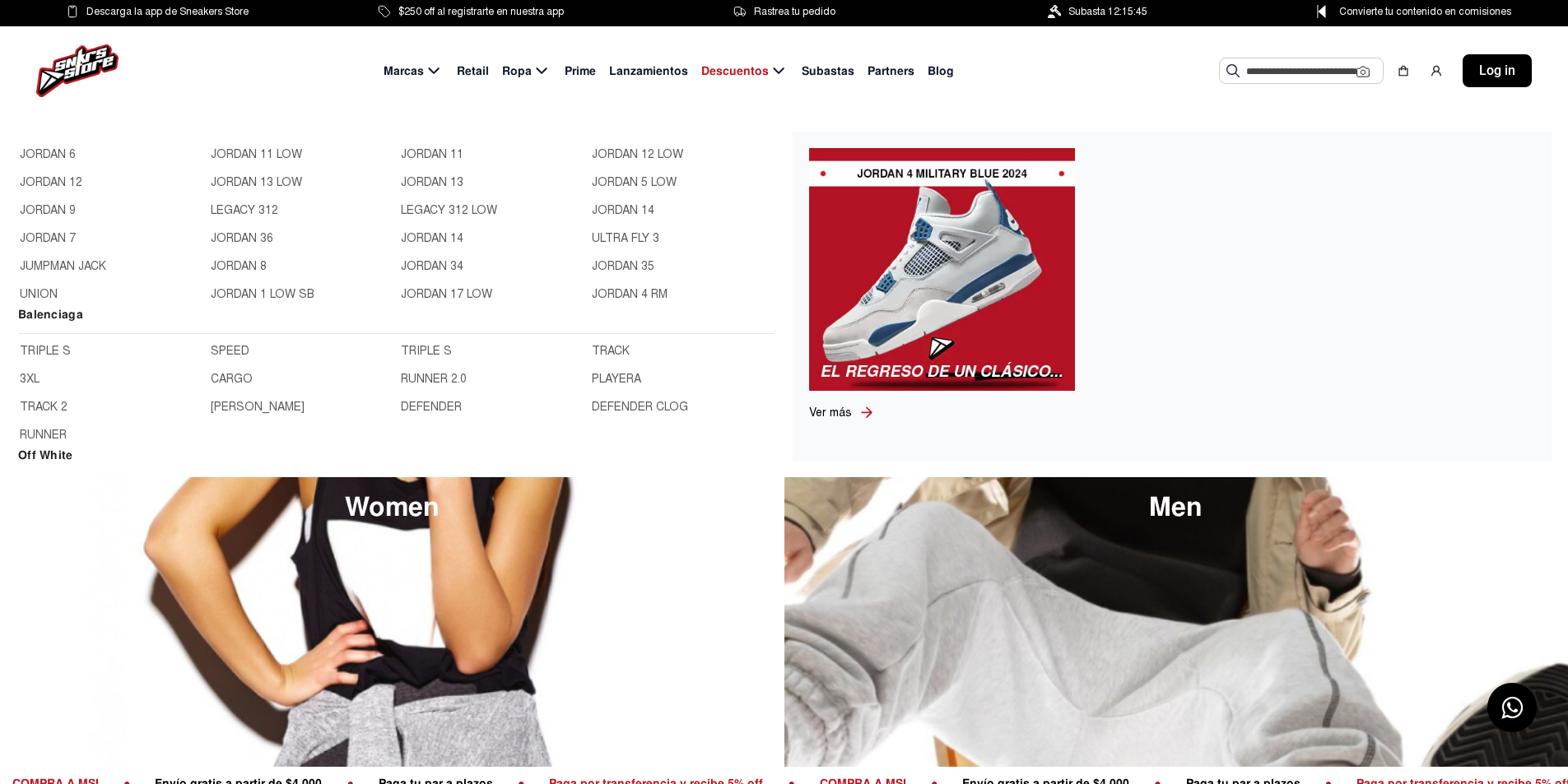
scroll to position [494, 0]
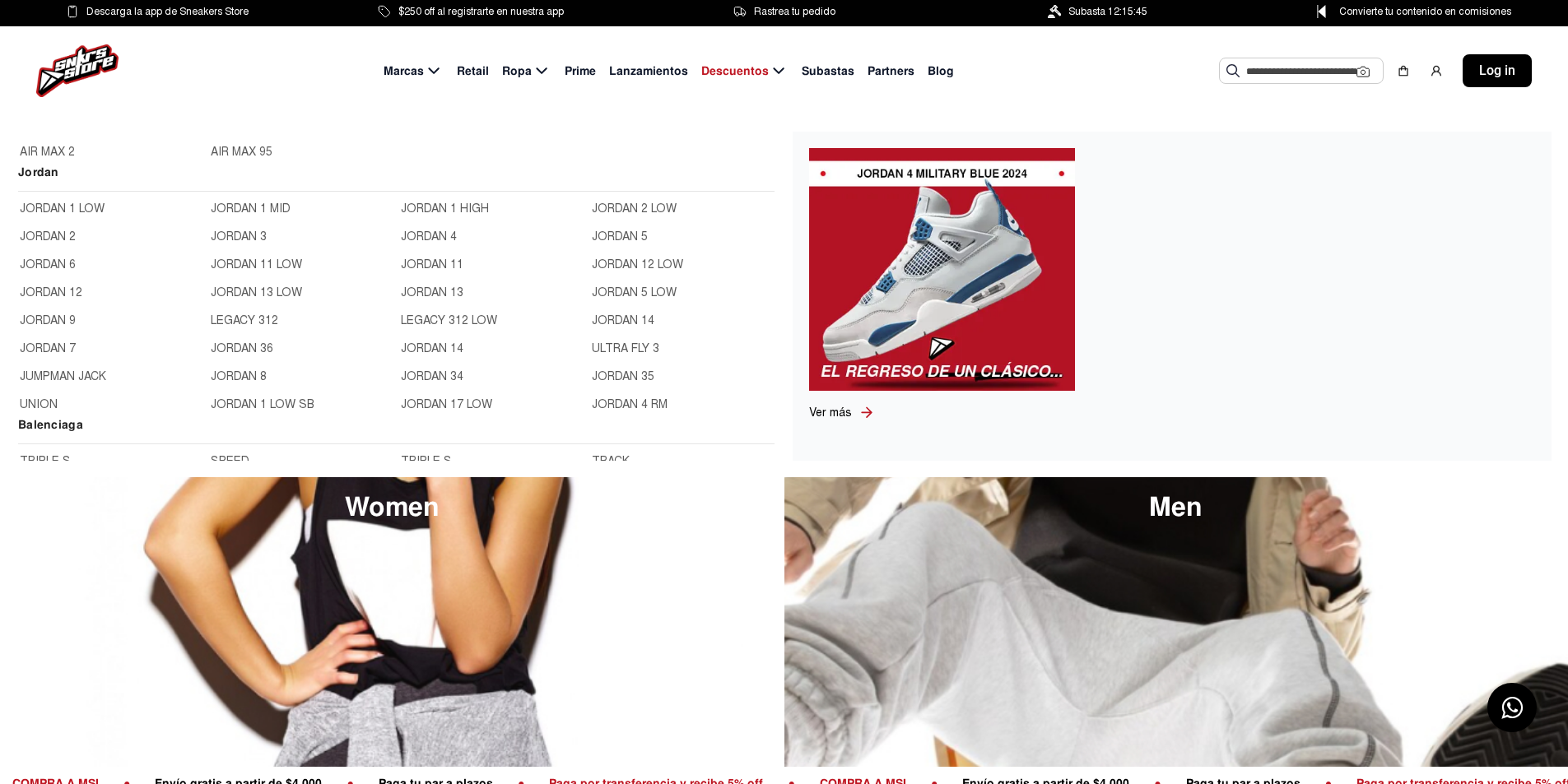
click at [426, 264] on link "JORDAN 11" at bounding box center [491, 265] width 181 height 18
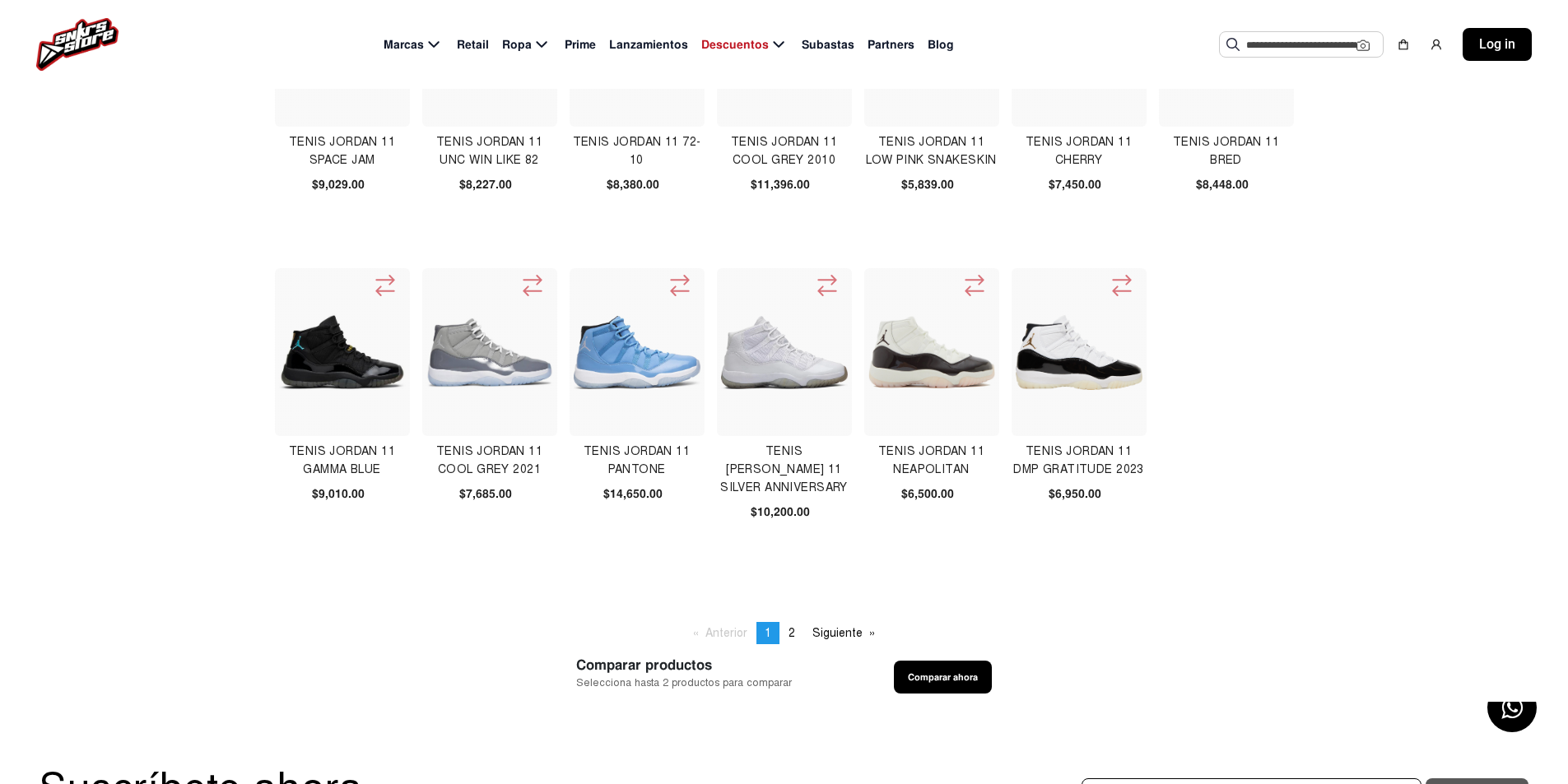
scroll to position [494, 0]
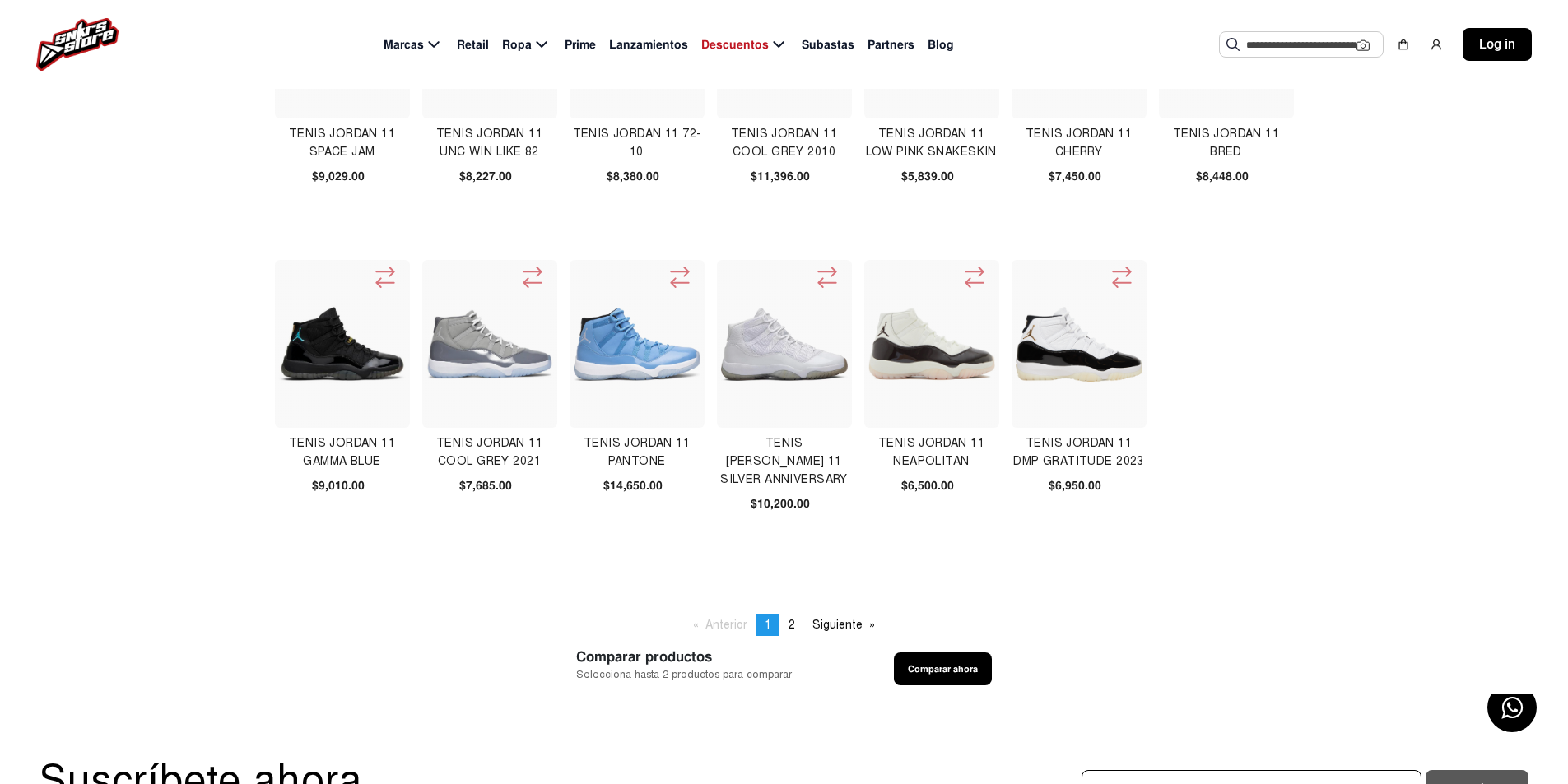
click at [1079, 355] on img at bounding box center [1079, 345] width 126 height 76
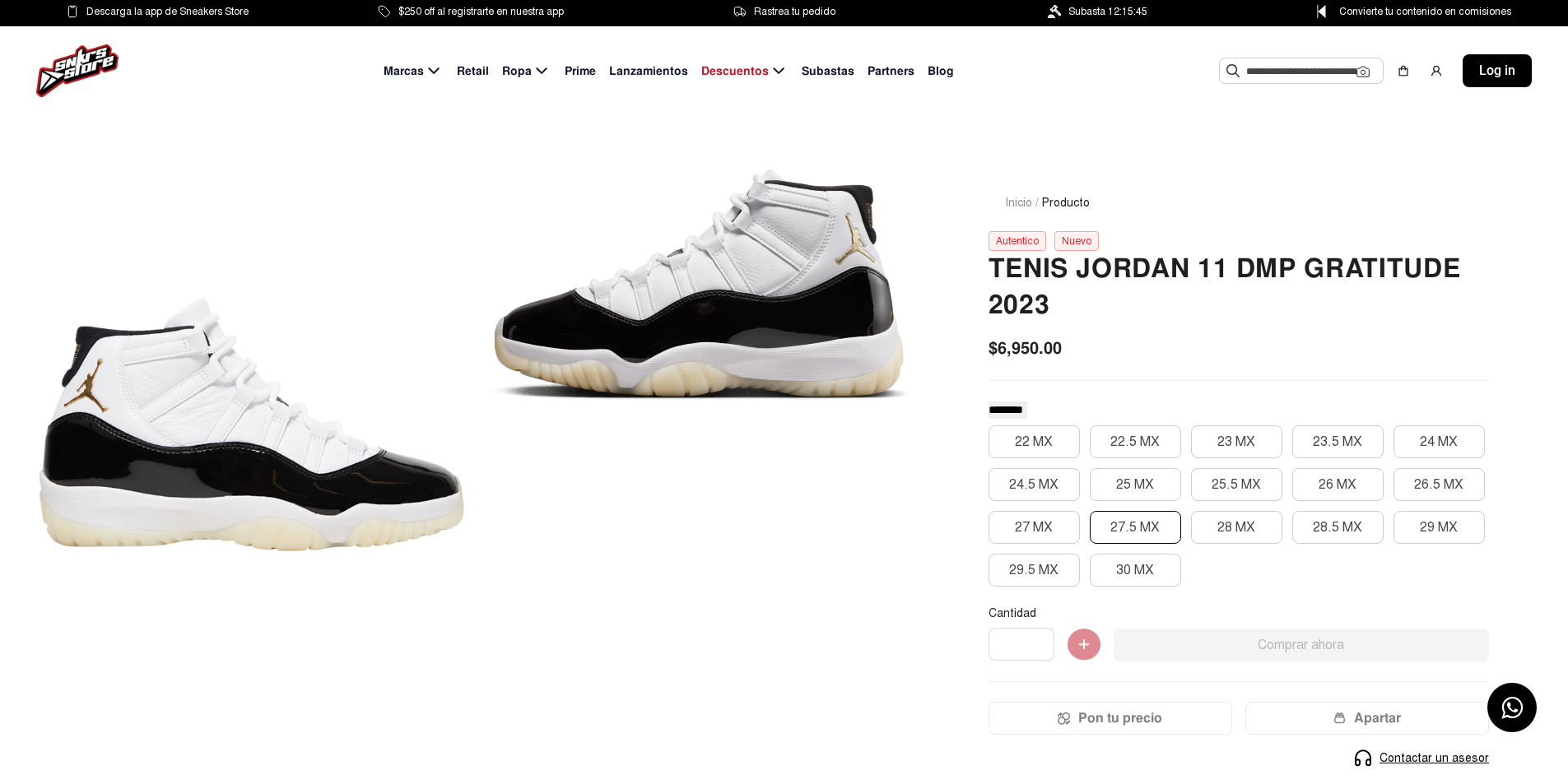
click at [1142, 532] on button "27.5 MX" at bounding box center [1135, 527] width 91 height 33
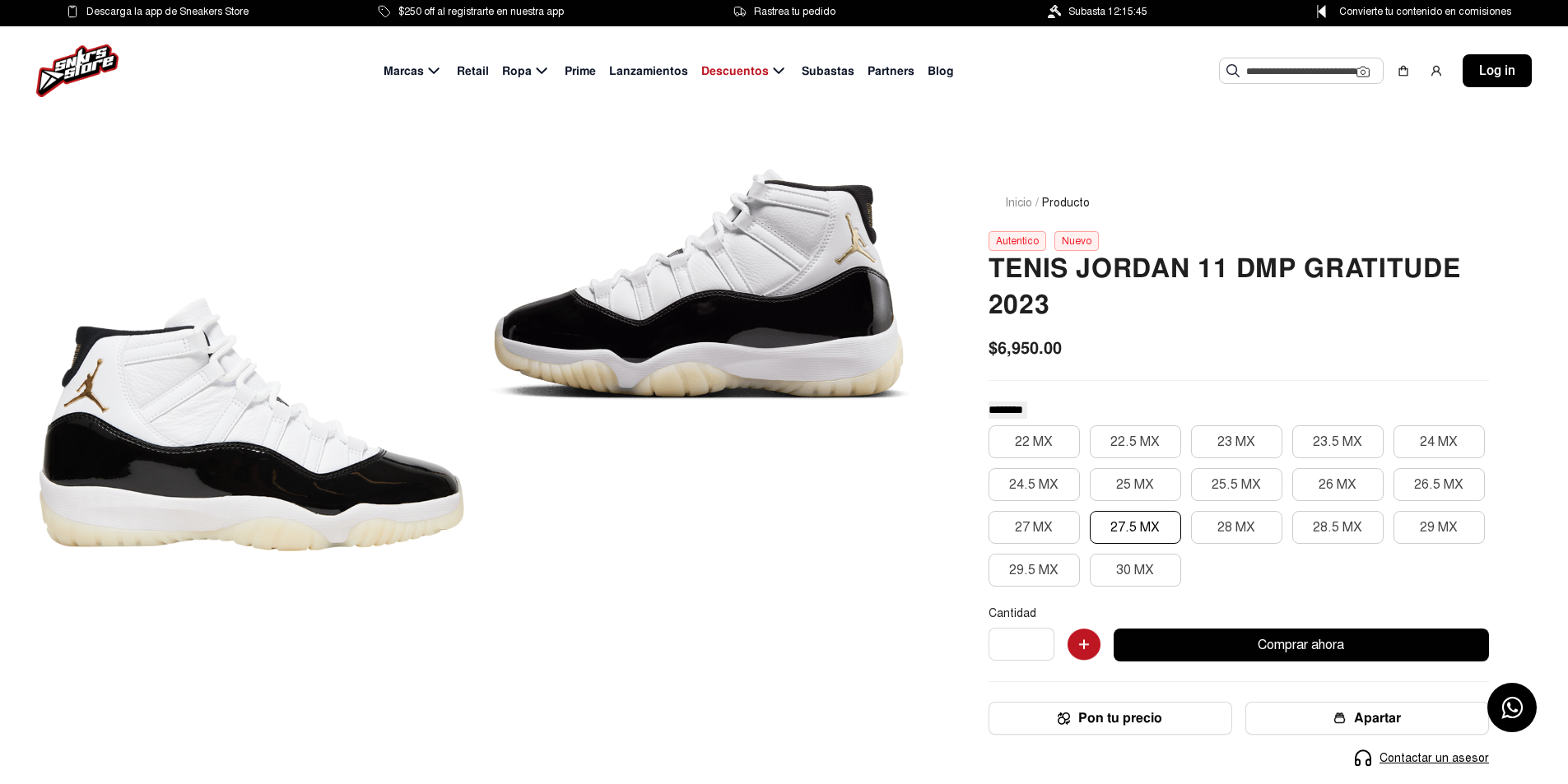
click at [584, 68] on span "Prime" at bounding box center [580, 71] width 31 height 18
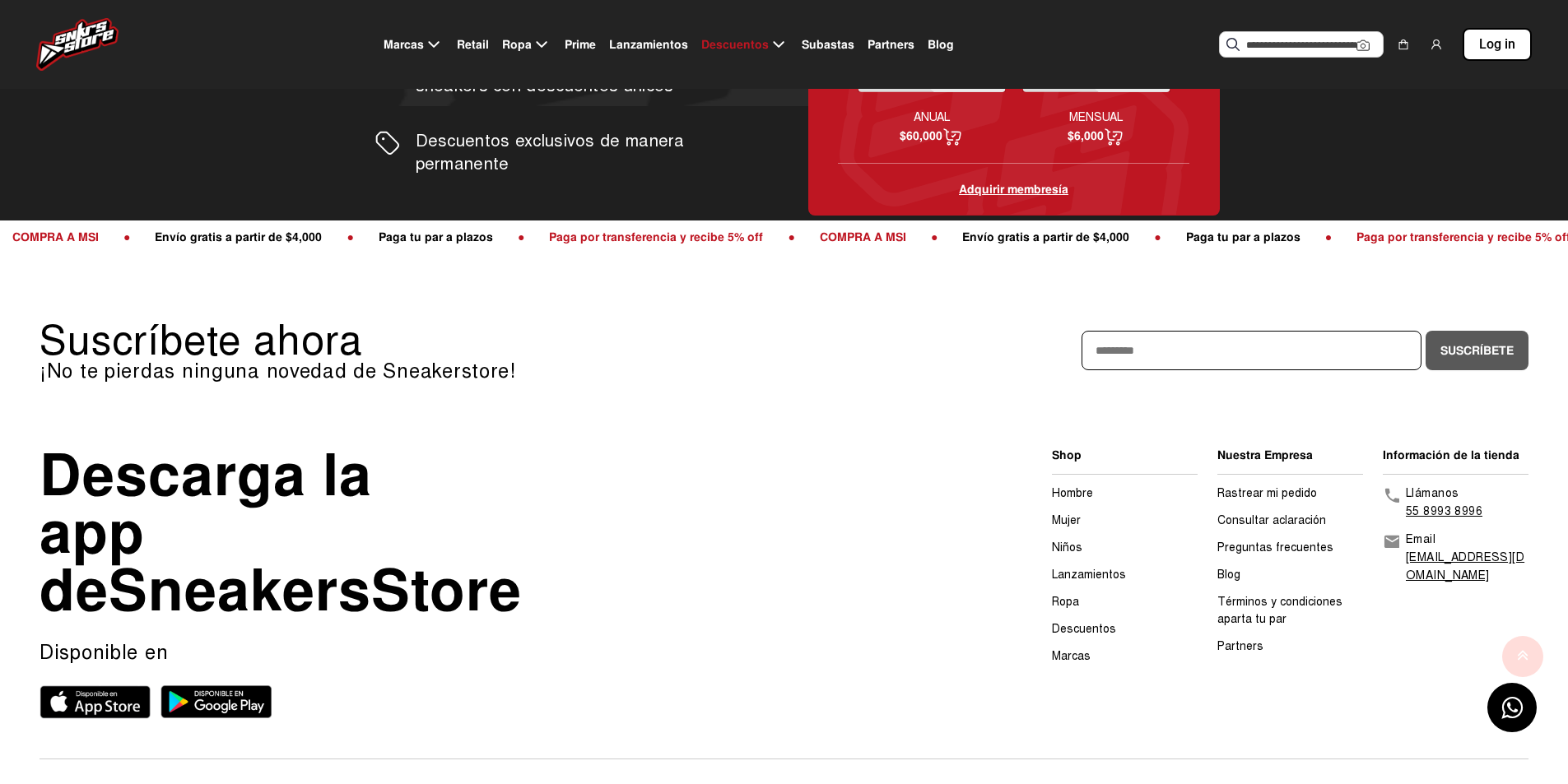
scroll to position [848, 0]
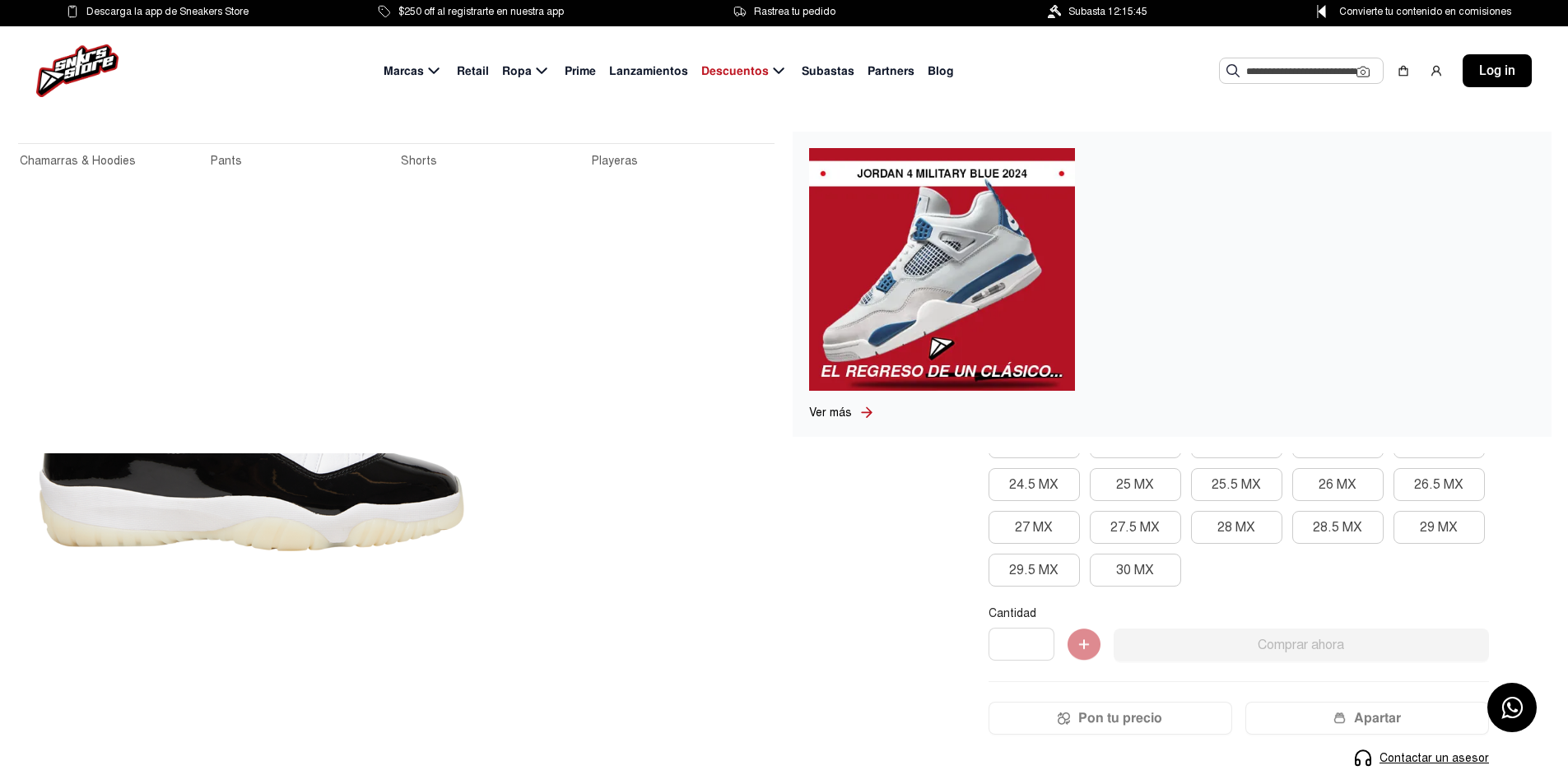
click at [520, 73] on span "Ropa" at bounding box center [517, 71] width 29 height 18
click at [546, 68] on icon at bounding box center [541, 71] width 19 height 20
click at [631, 158] on link "Playeras" at bounding box center [682, 161] width 181 height 18
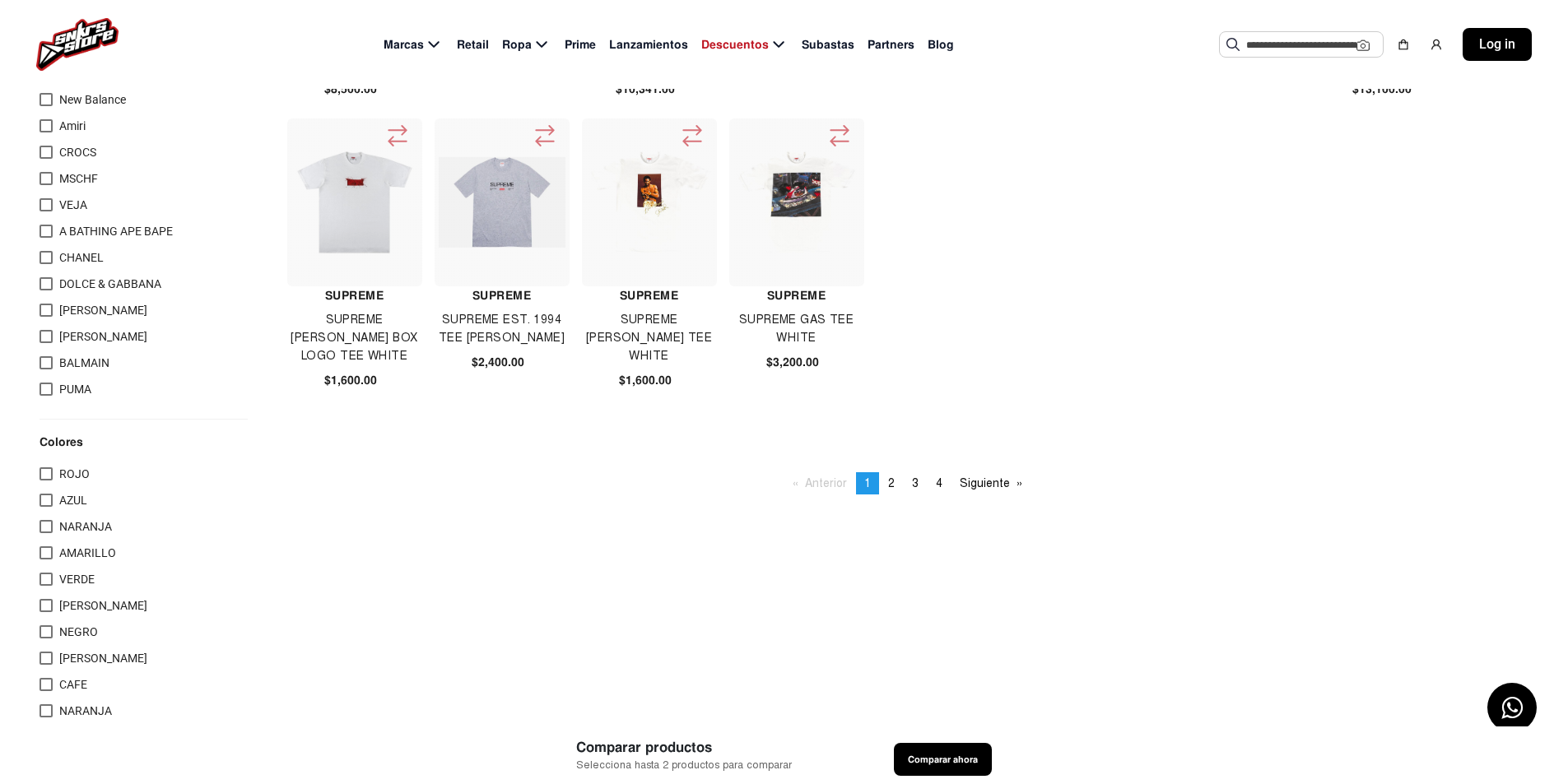
scroll to position [658, 0]
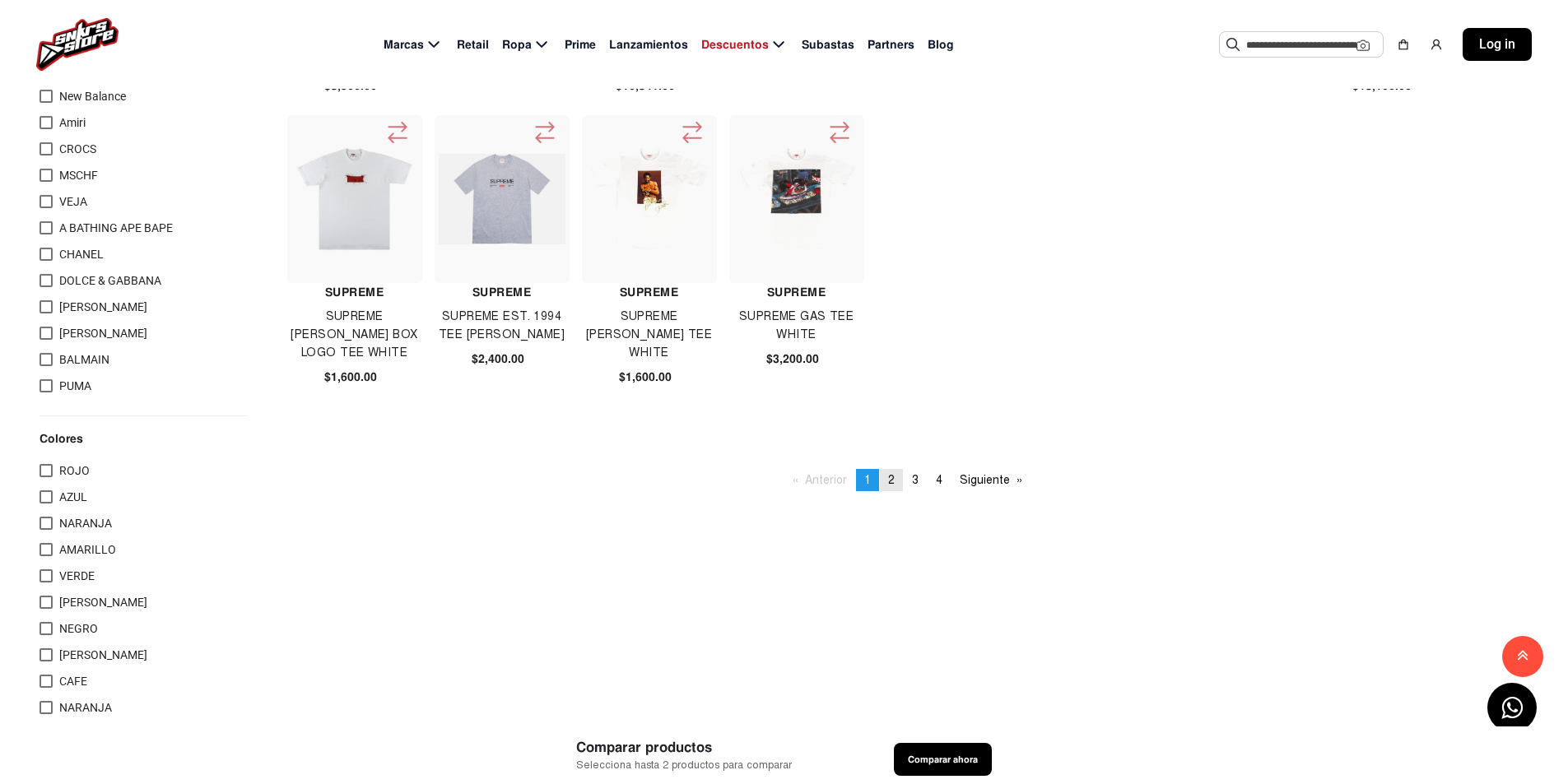
click at [891, 474] on span "2" at bounding box center [890, 479] width 6 height 14
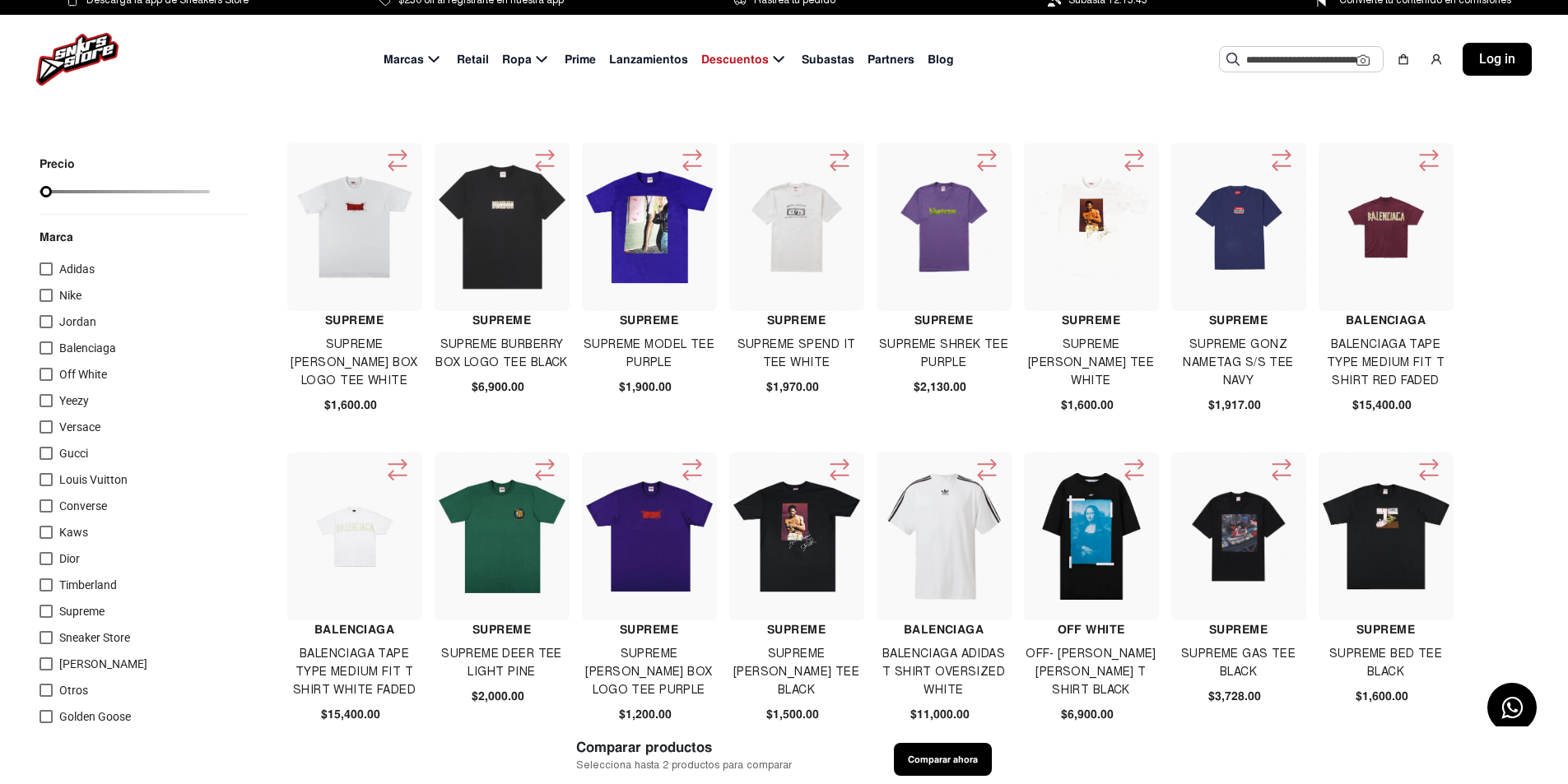
scroll to position [494, 0]
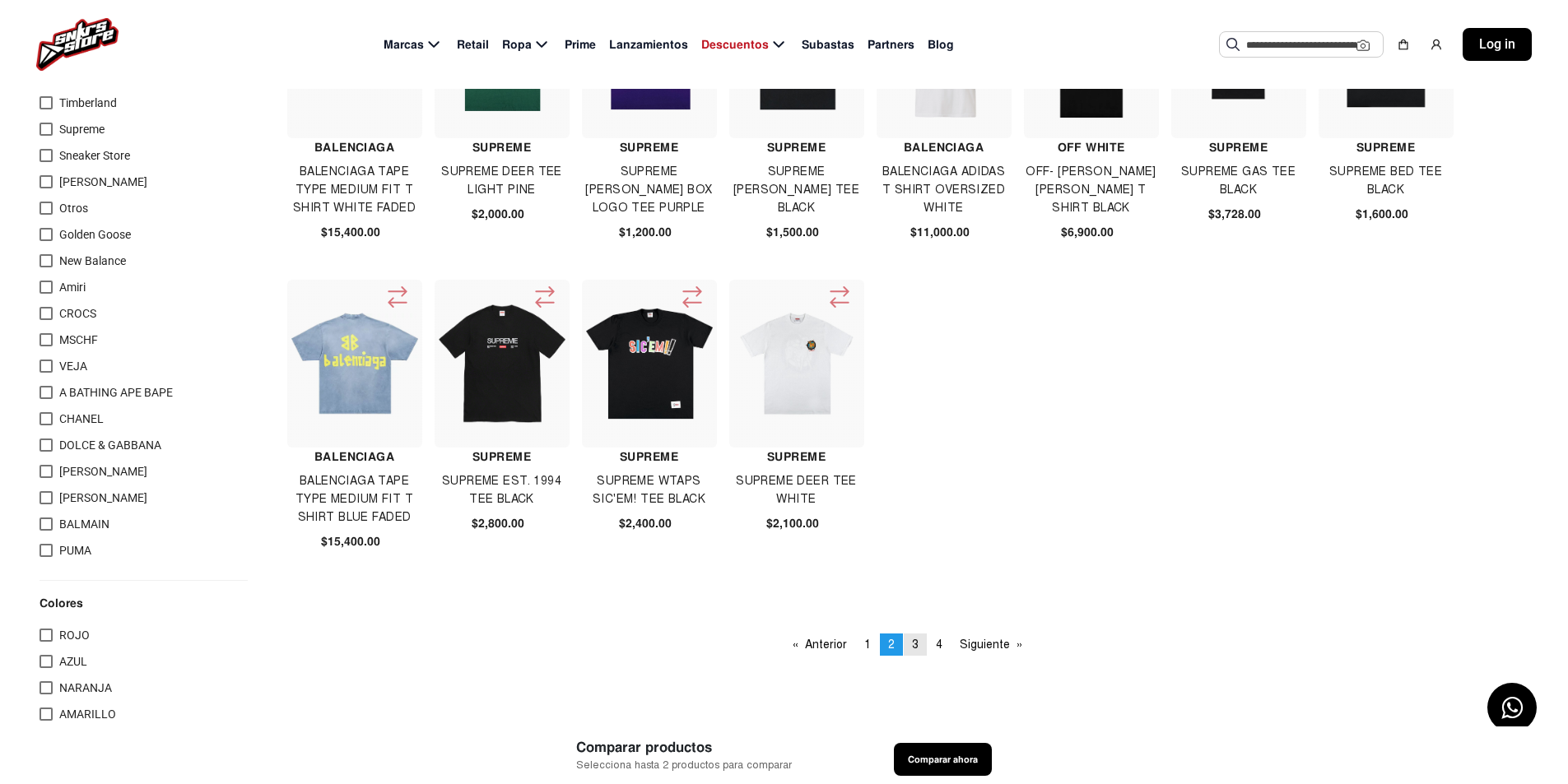
click at [917, 645] on span "3" at bounding box center [914, 644] width 6 height 14
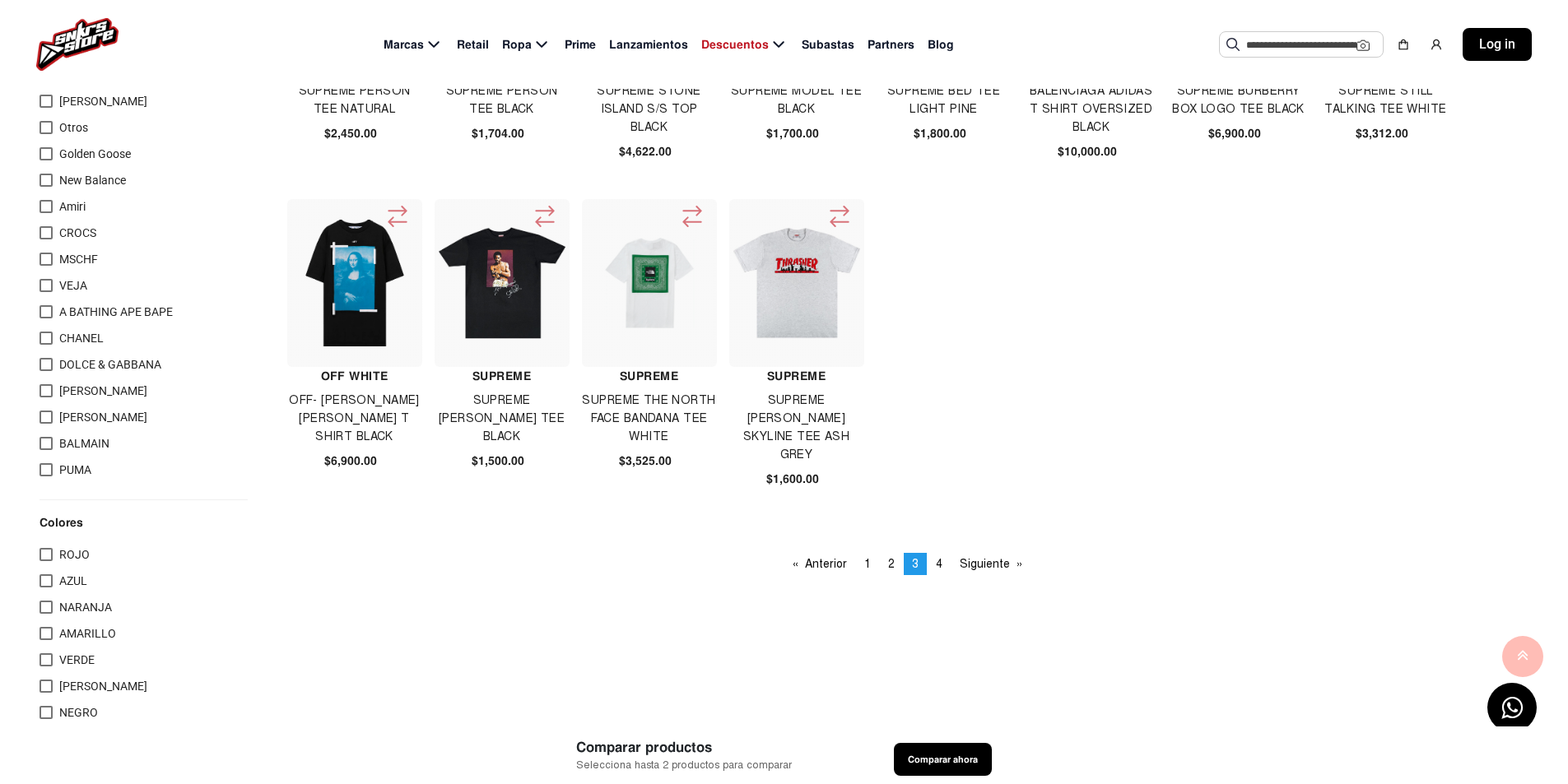
scroll to position [576, 0]
click at [944, 564] on link "page 4" at bounding box center [938, 562] width 23 height 22
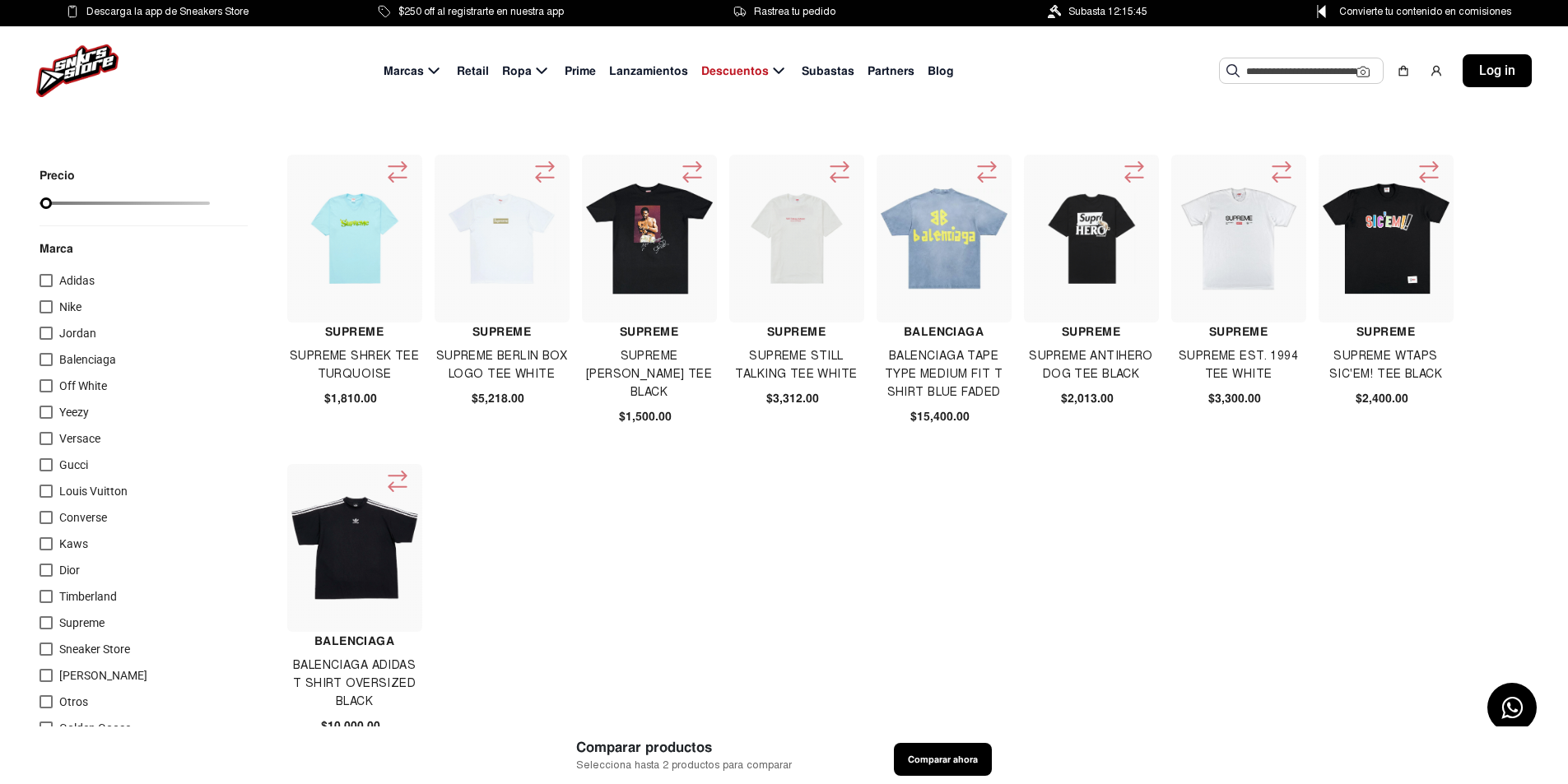
click at [479, 70] on span "Retail" at bounding box center [472, 71] width 32 height 18
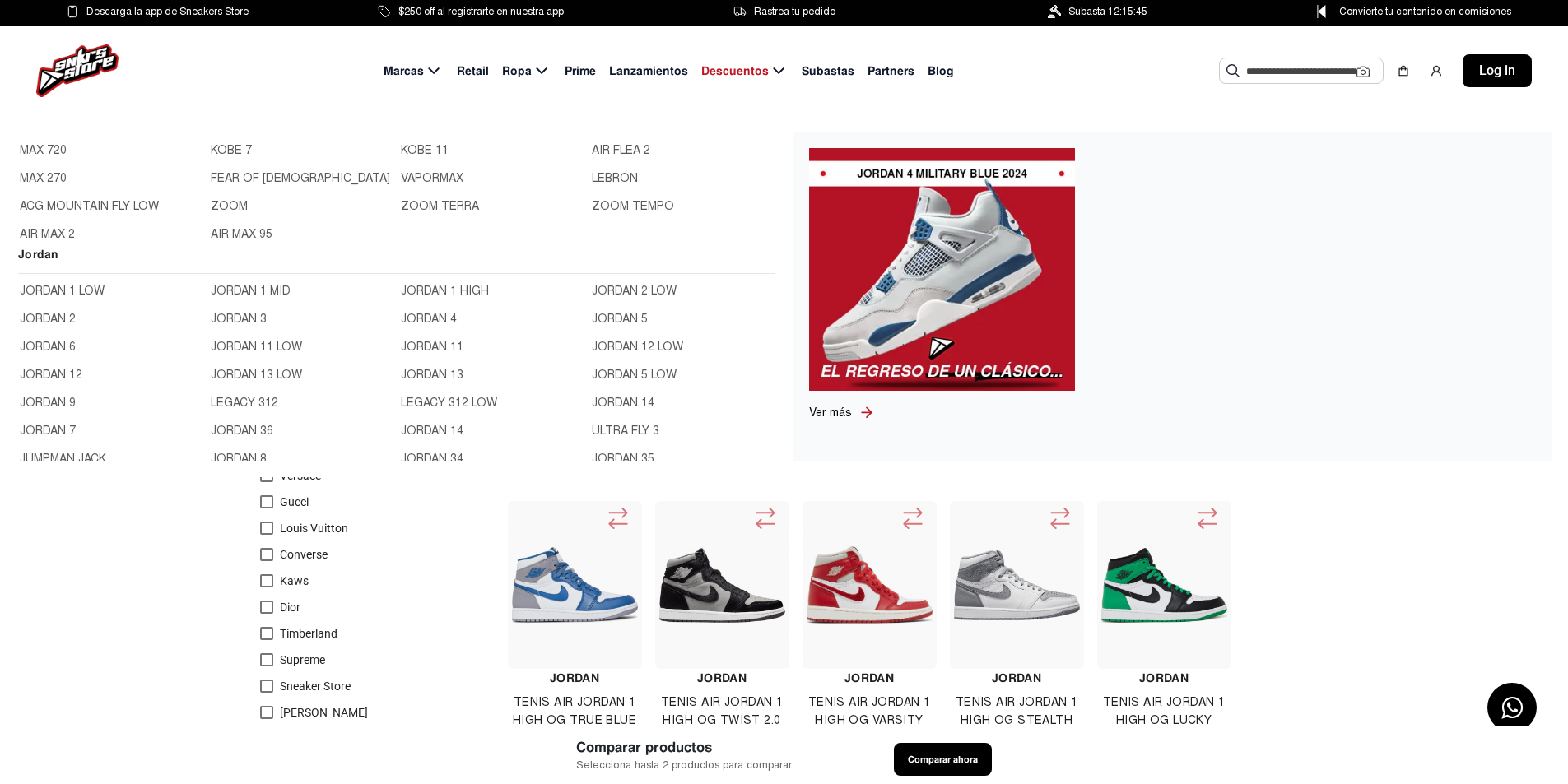
scroll to position [494, 0]
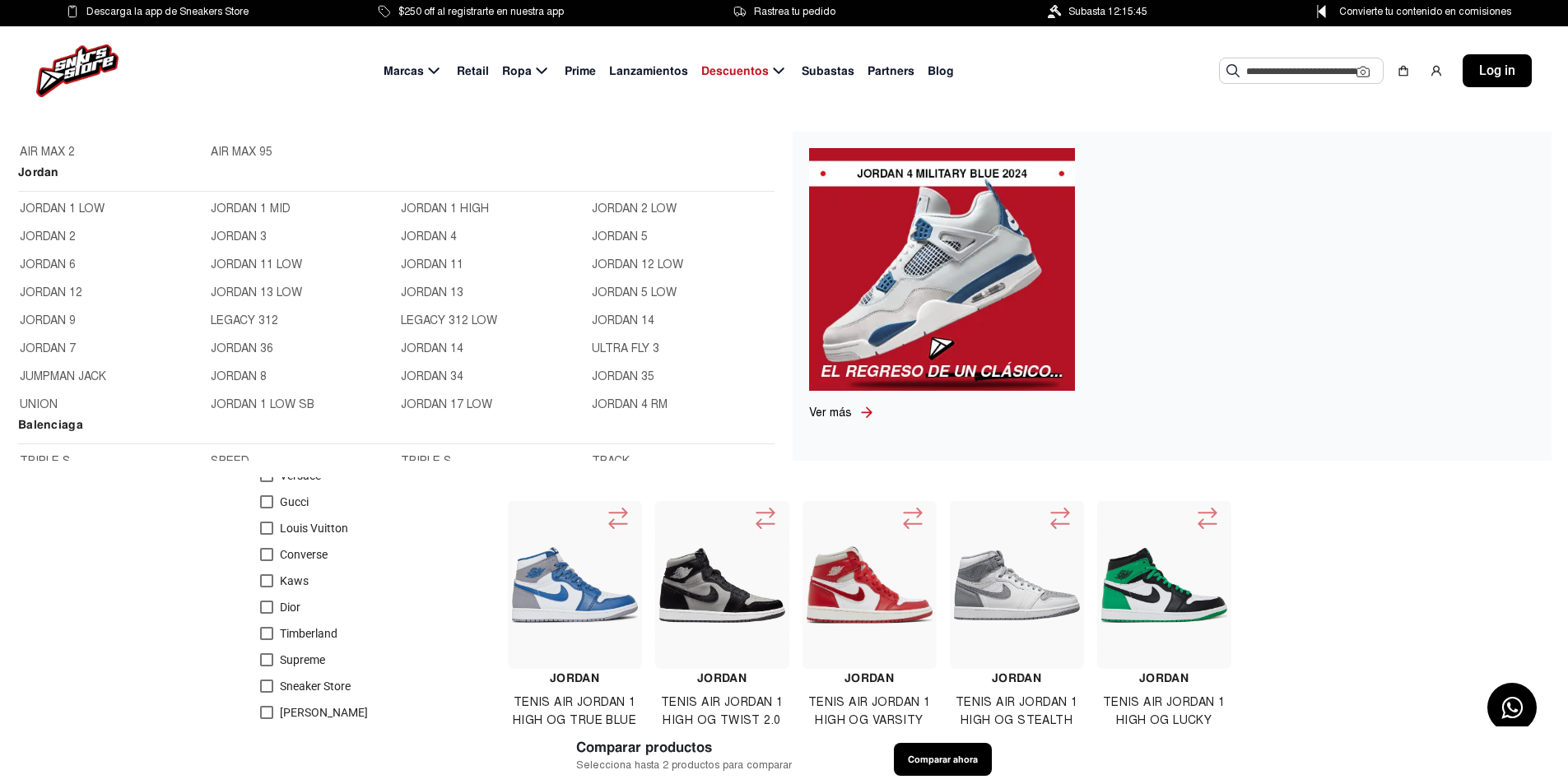
click at [235, 380] on link "JORDAN 8" at bounding box center [301, 377] width 181 height 18
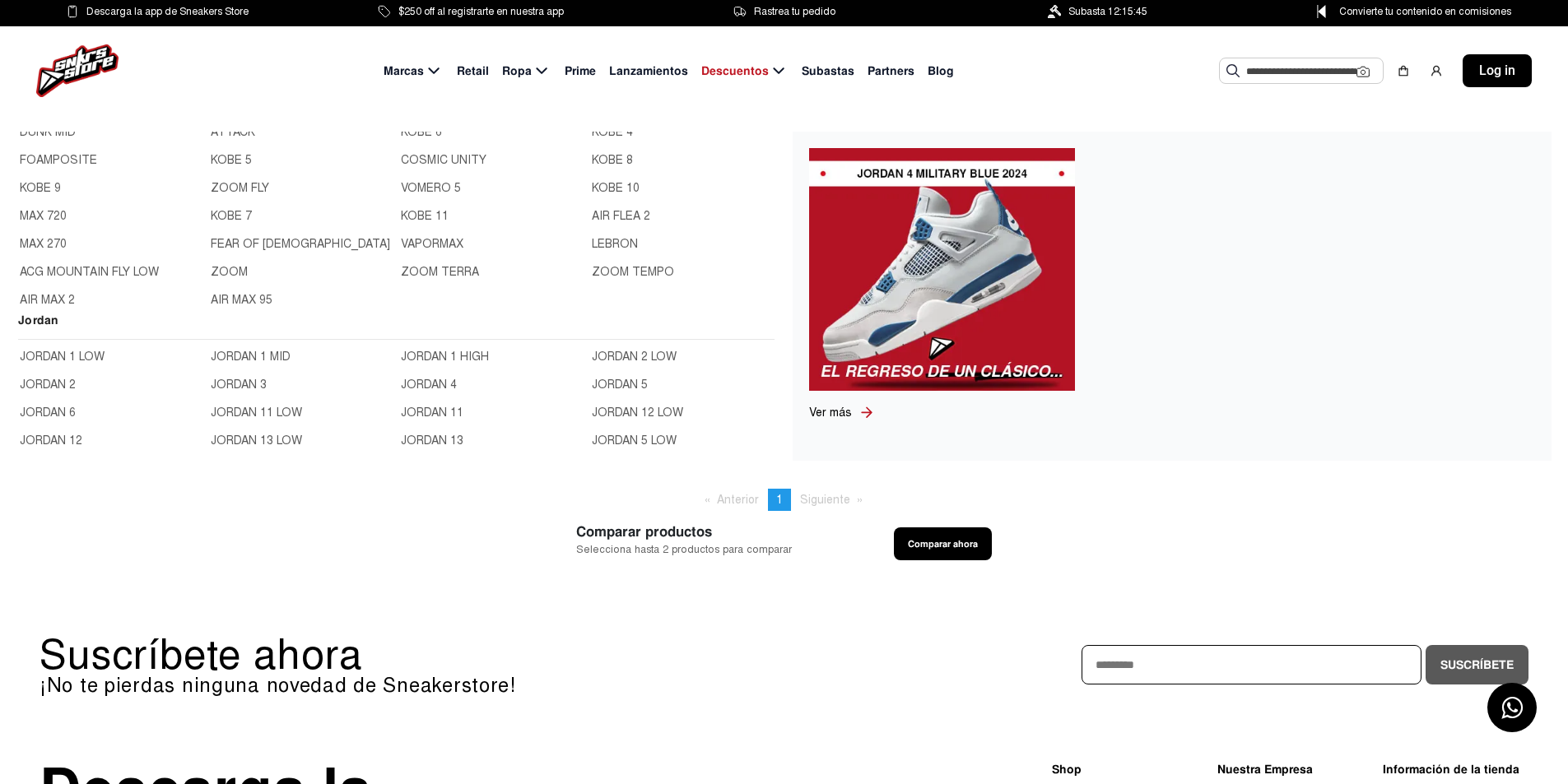
scroll to position [494, 0]
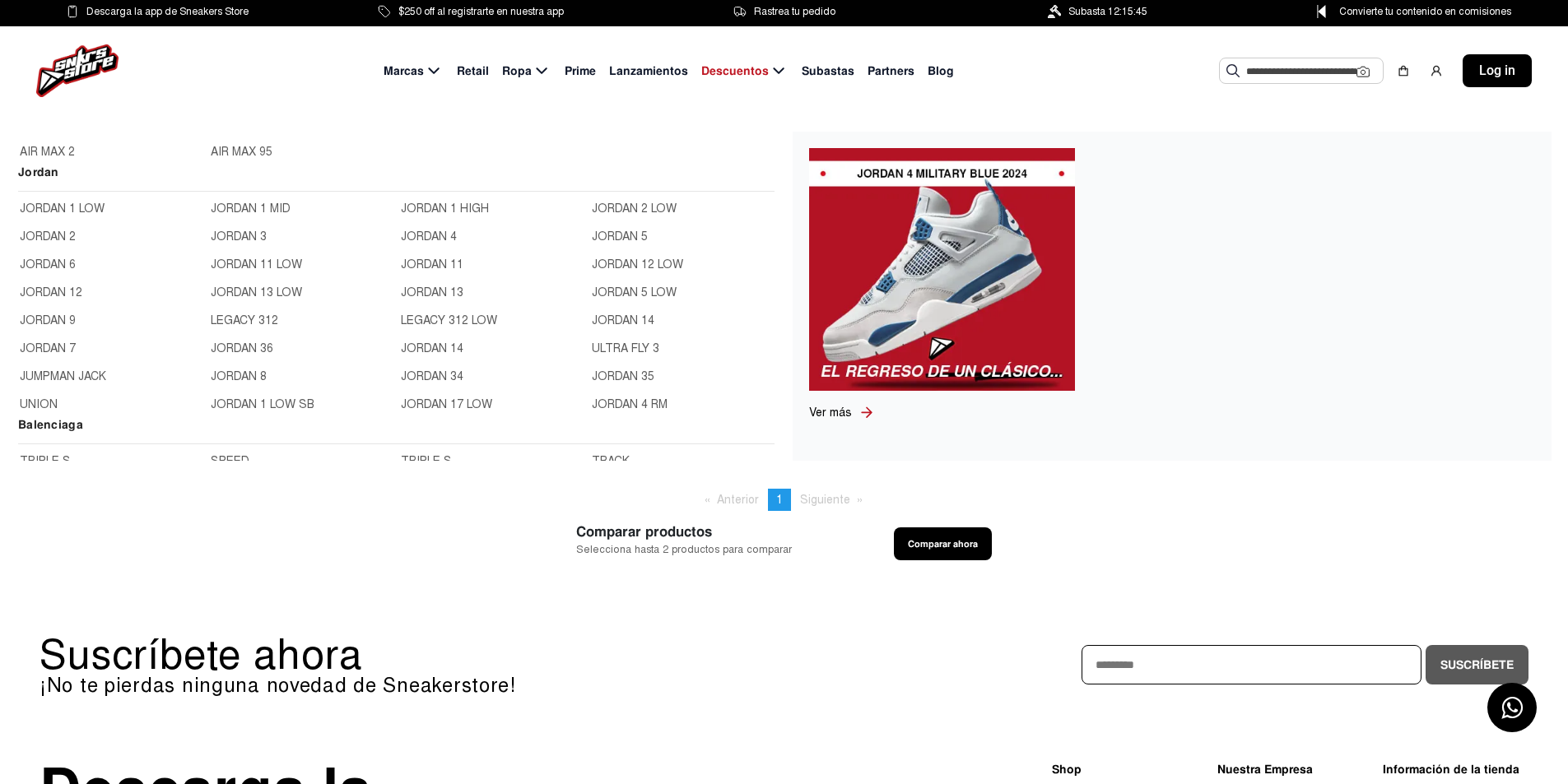
click at [412, 234] on link "JORDAN 4" at bounding box center [491, 237] width 181 height 18
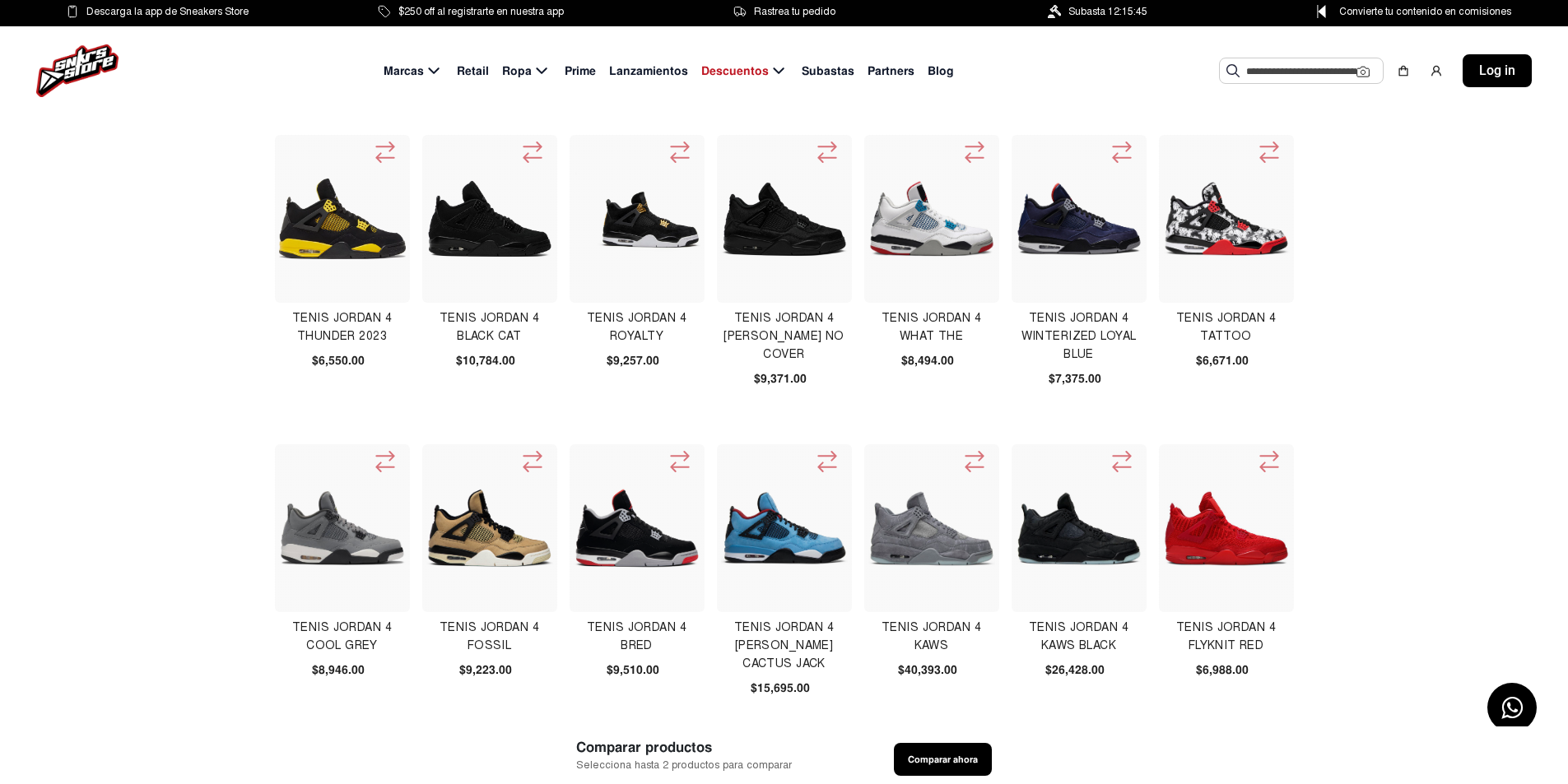
click at [1216, 223] on img at bounding box center [1226, 218] width 126 height 126
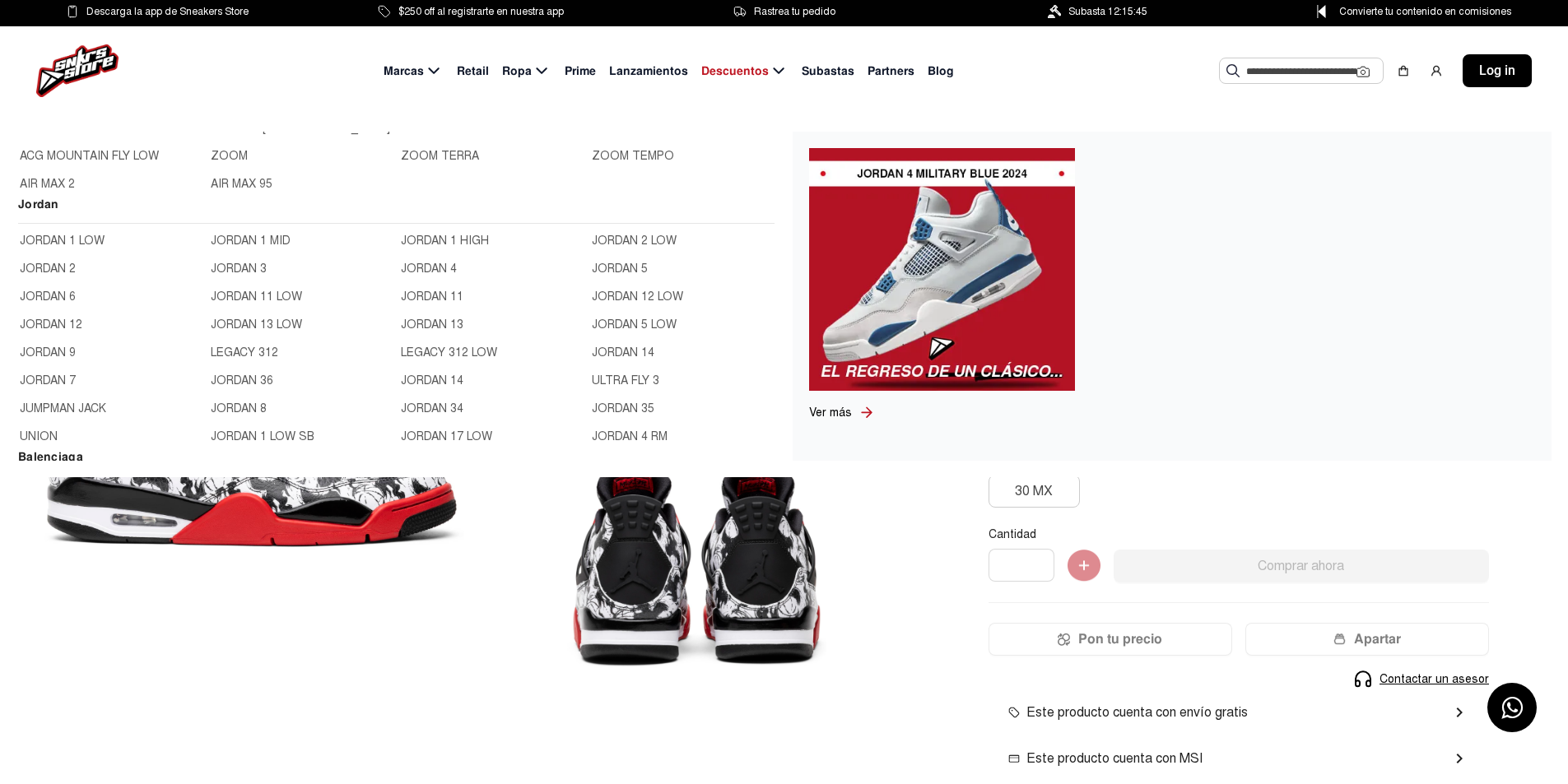
scroll to position [494, 0]
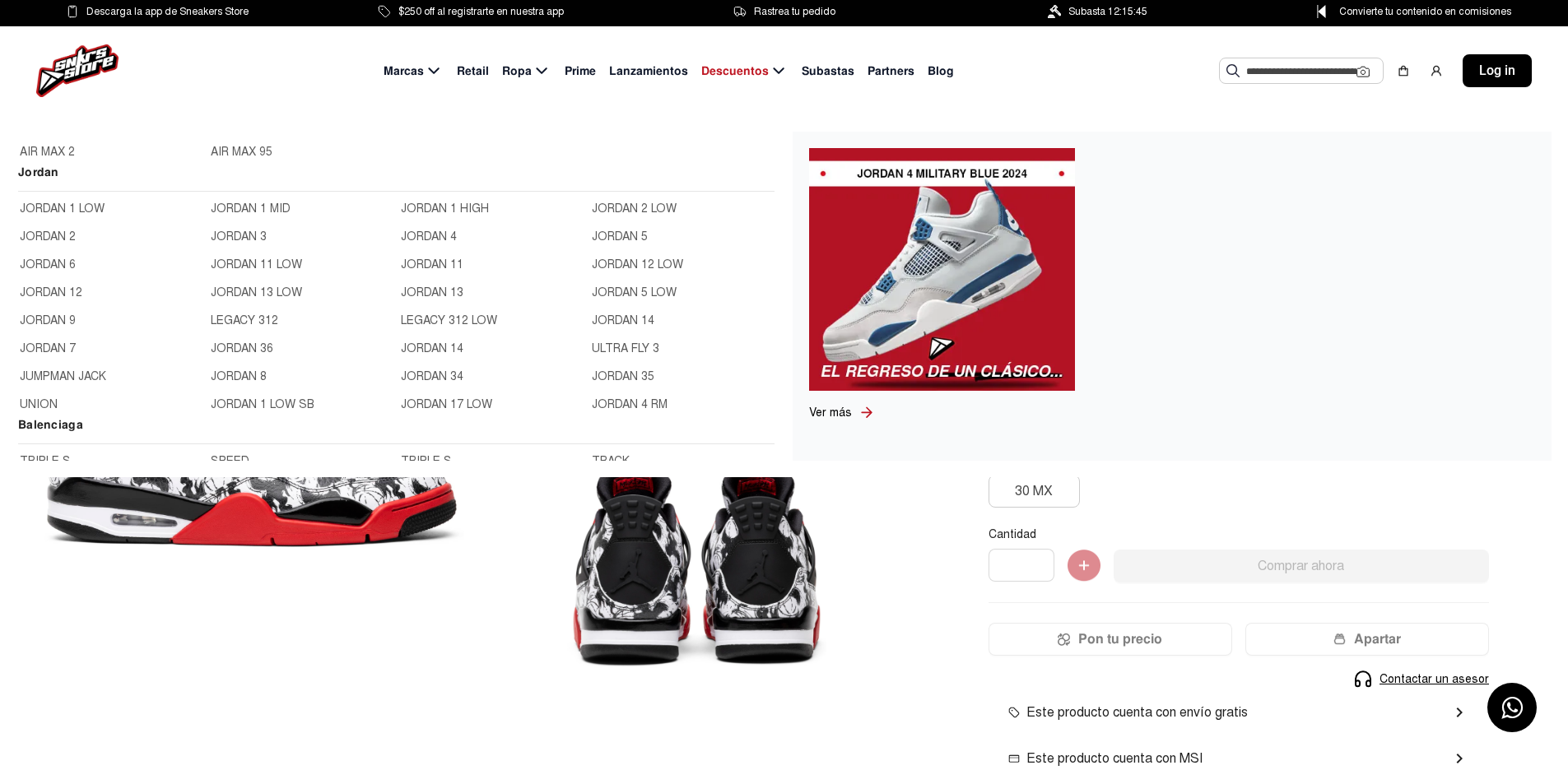
click at [628, 234] on link "JORDAN 5" at bounding box center [682, 237] width 181 height 18
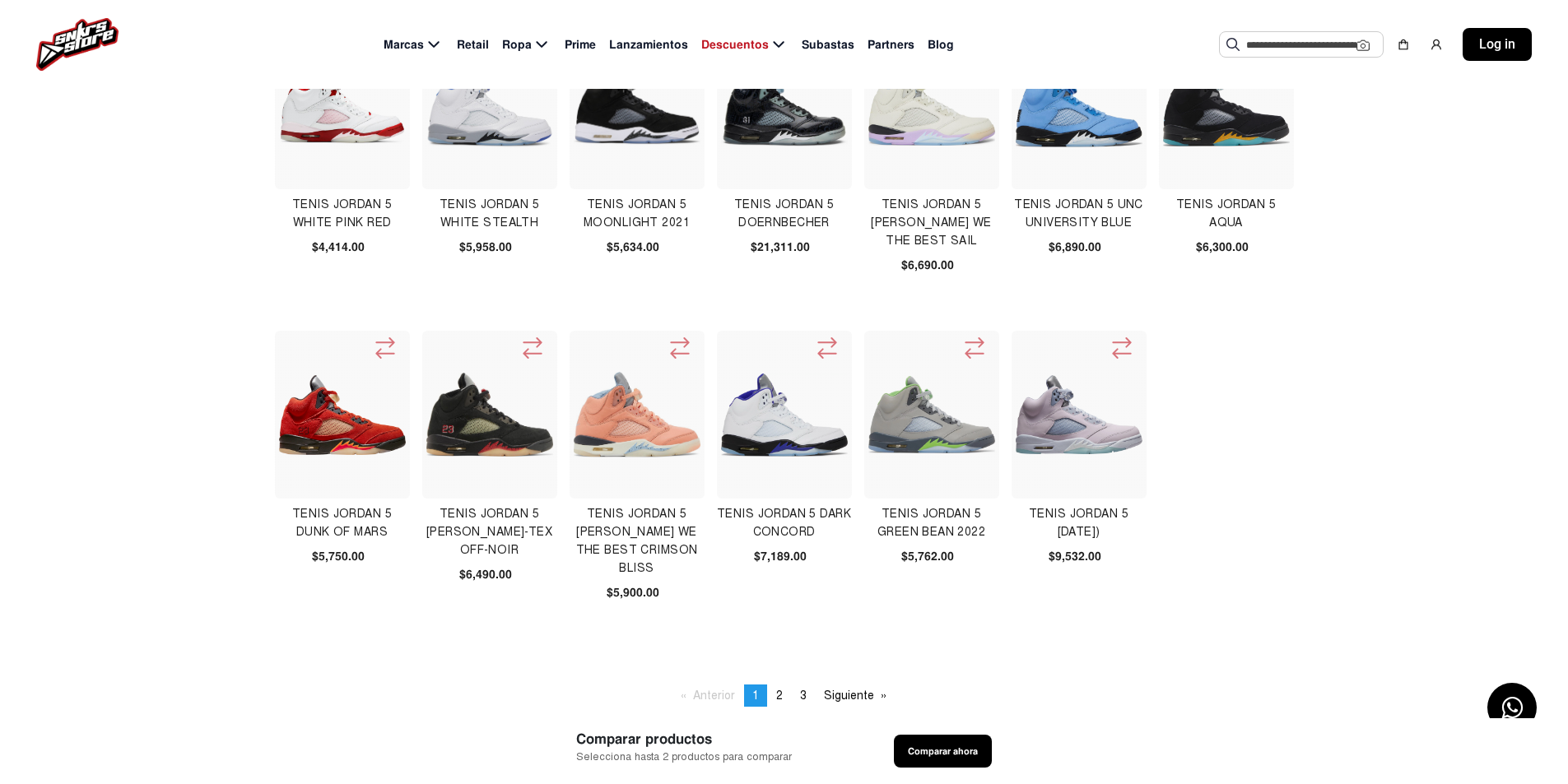
scroll to position [329, 0]
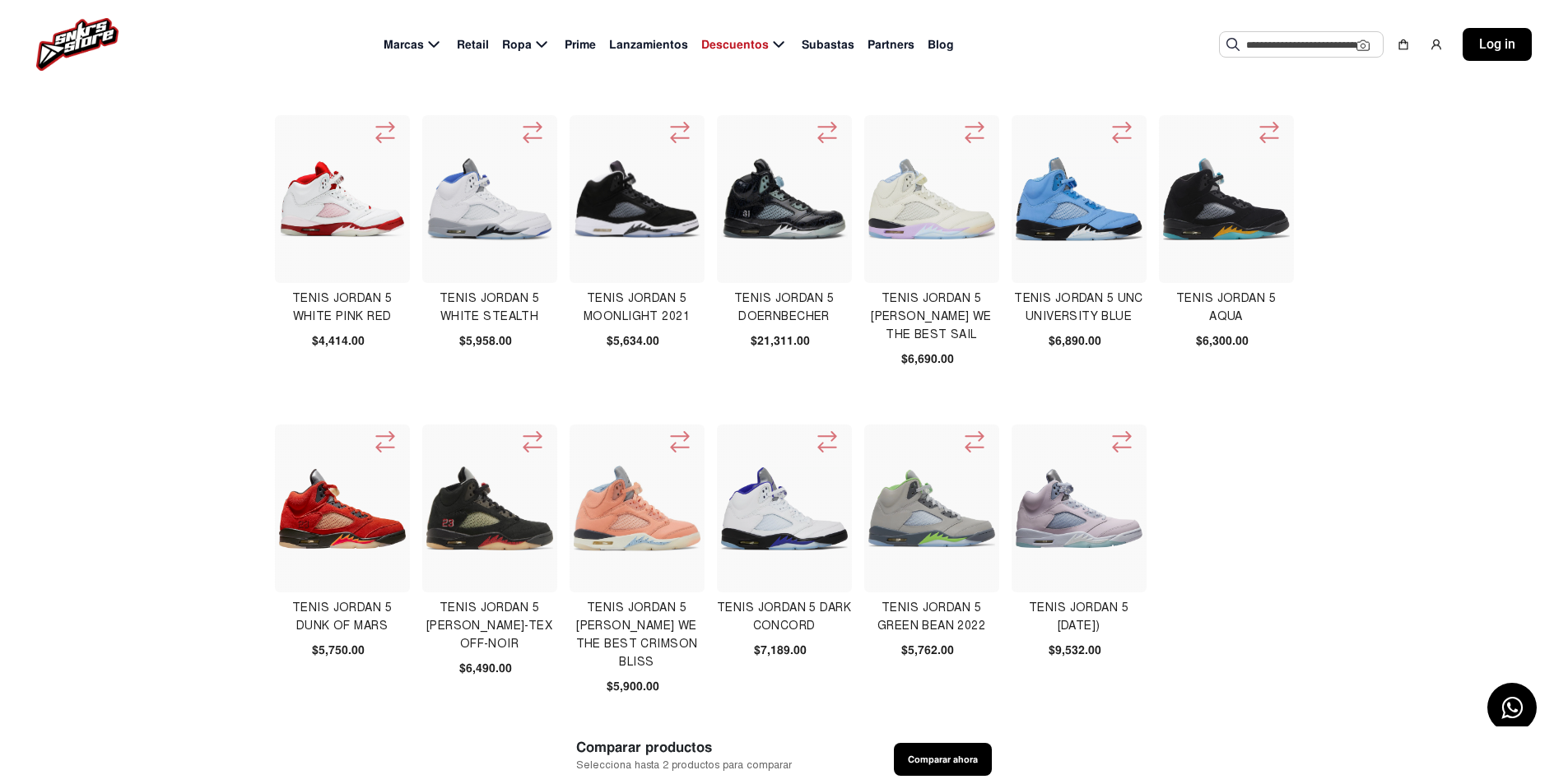
click at [332, 519] on img at bounding box center [342, 509] width 126 height 80
click at [1025, 186] on img at bounding box center [1079, 199] width 126 height 84
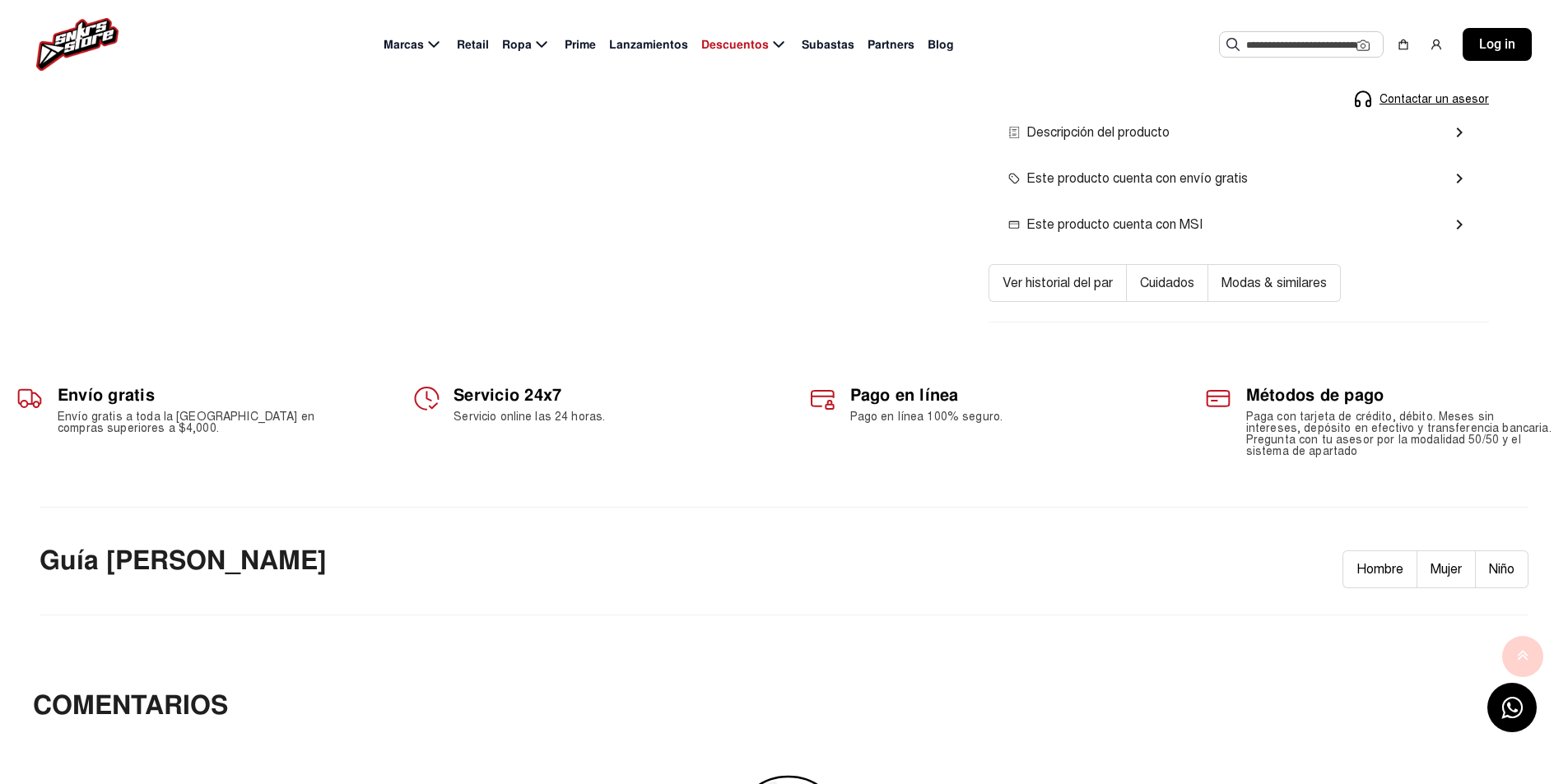
scroll to position [658, 0]
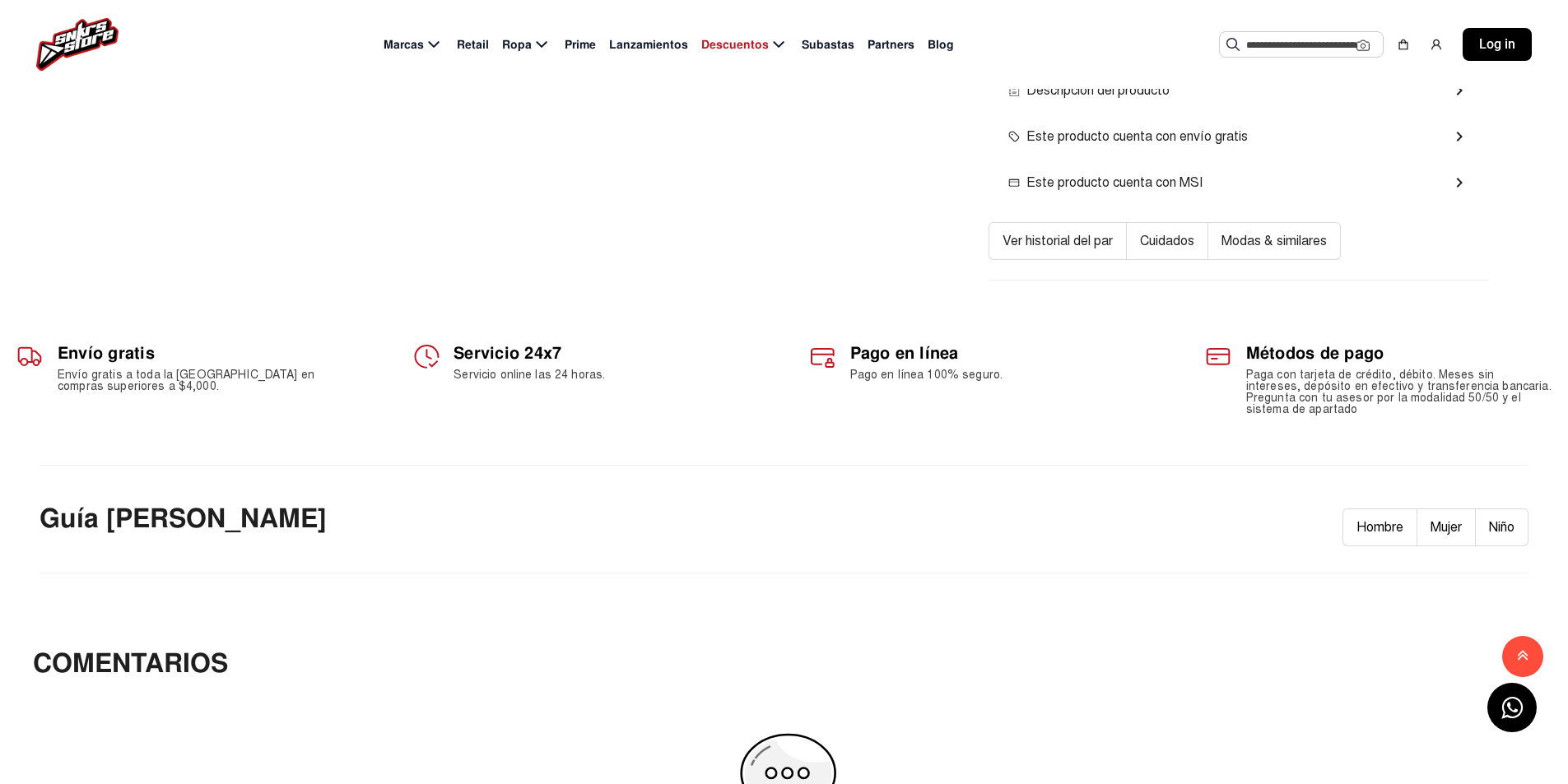
click at [1456, 181] on mat-icon "chevron_right" at bounding box center [1458, 181] width 19 height 19
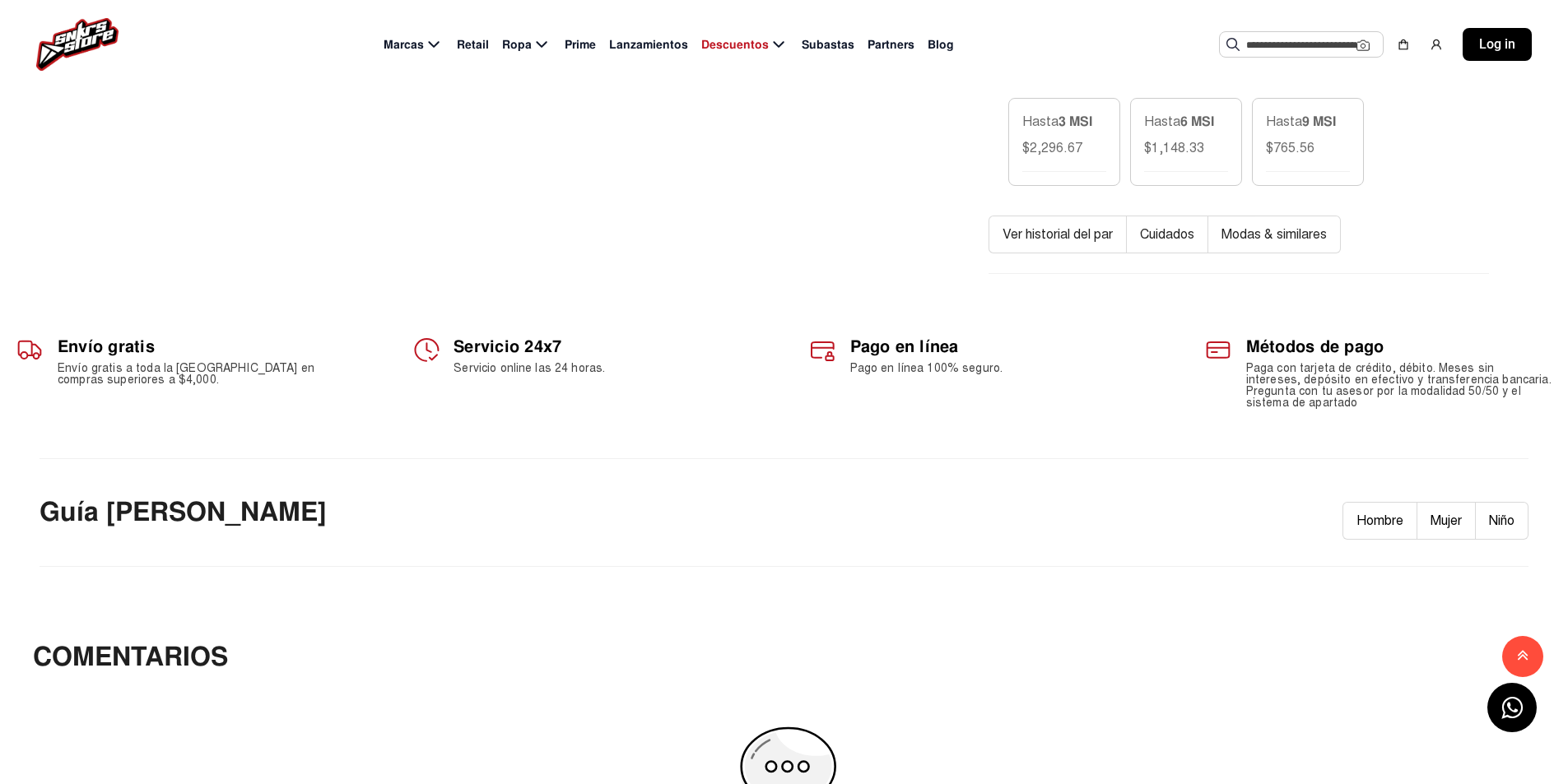
scroll to position [471, 0]
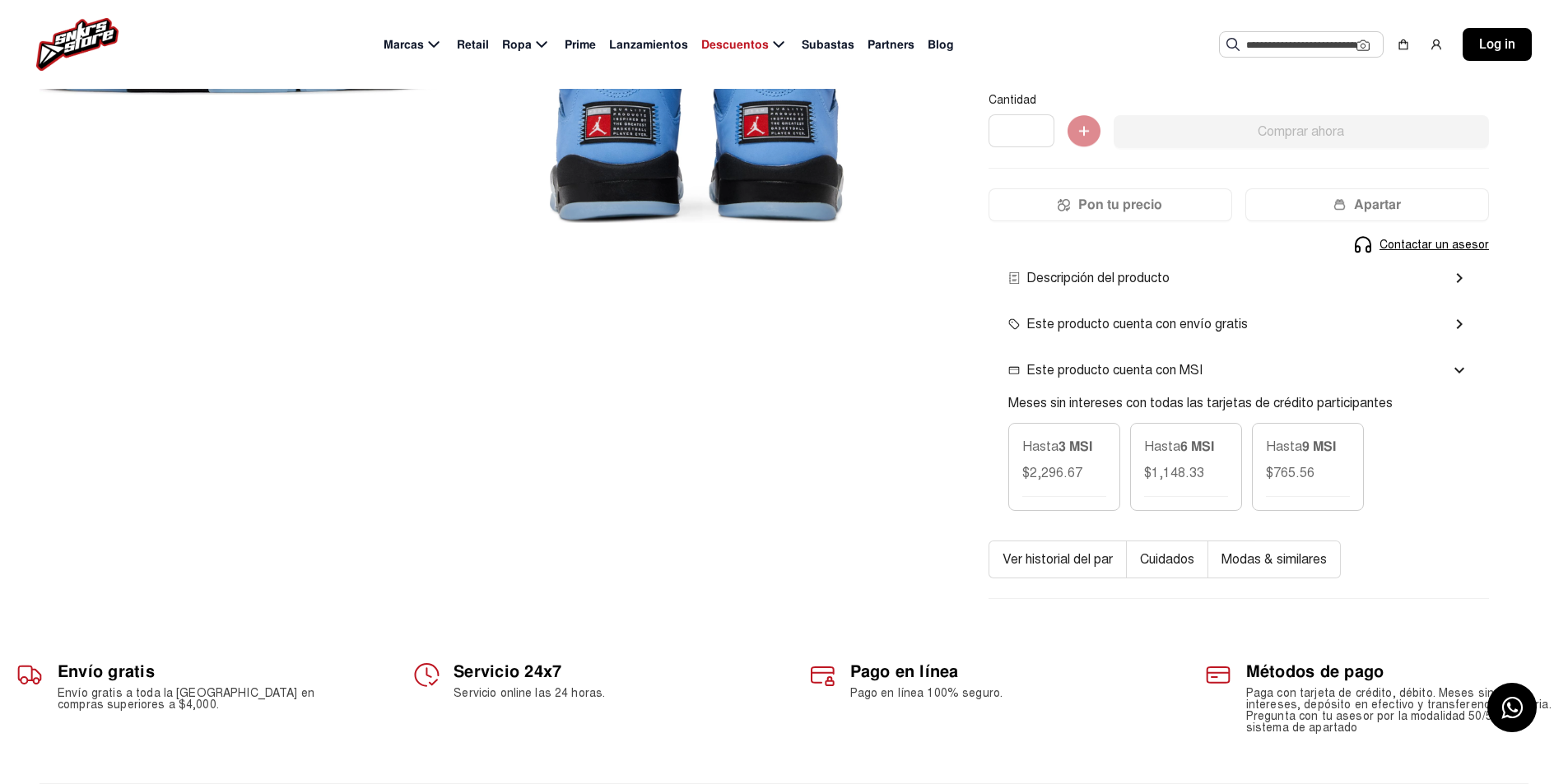
click at [1461, 275] on mat-icon "chevron_right" at bounding box center [1458, 277] width 19 height 19
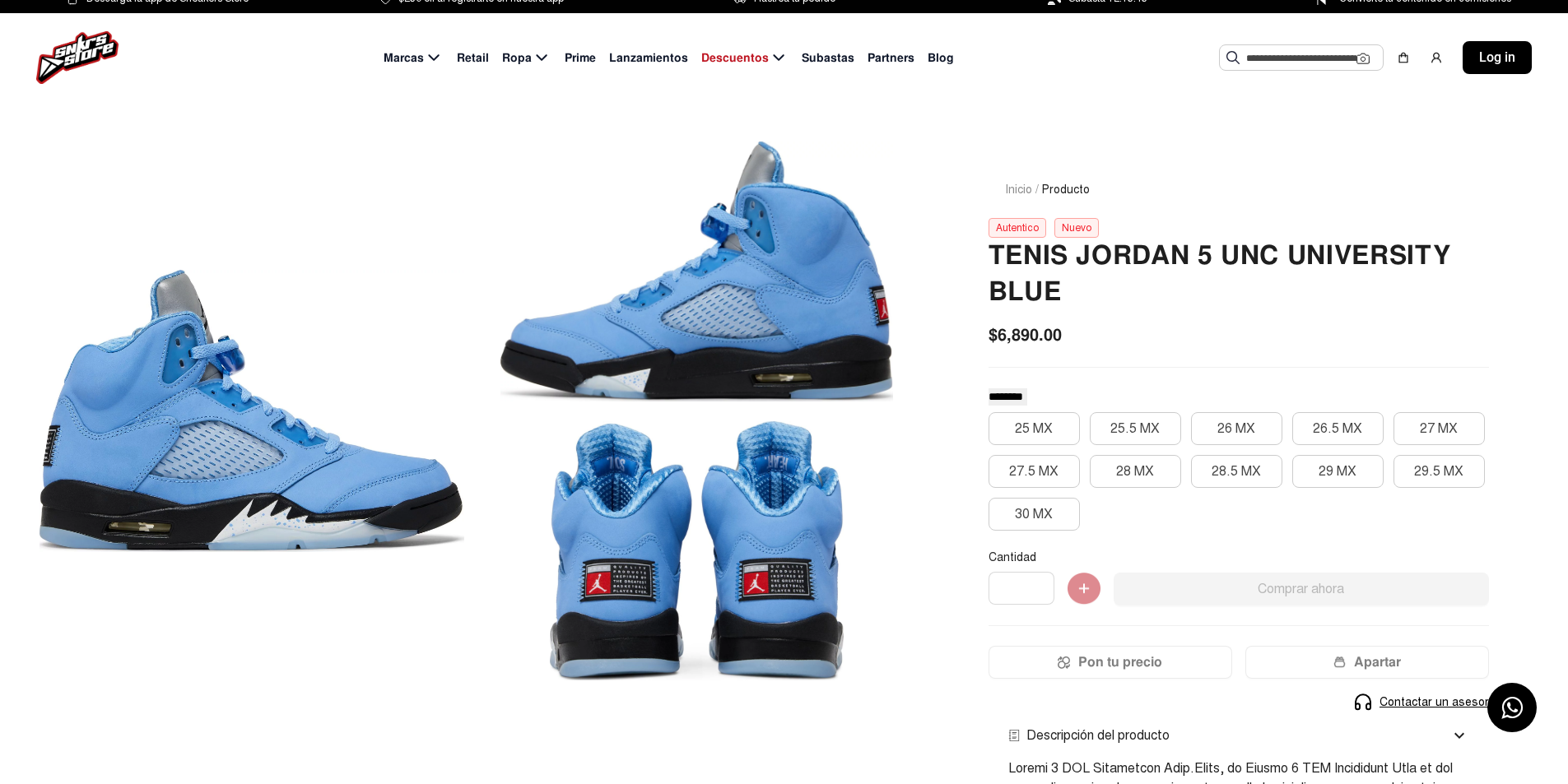
scroll to position [0, 0]
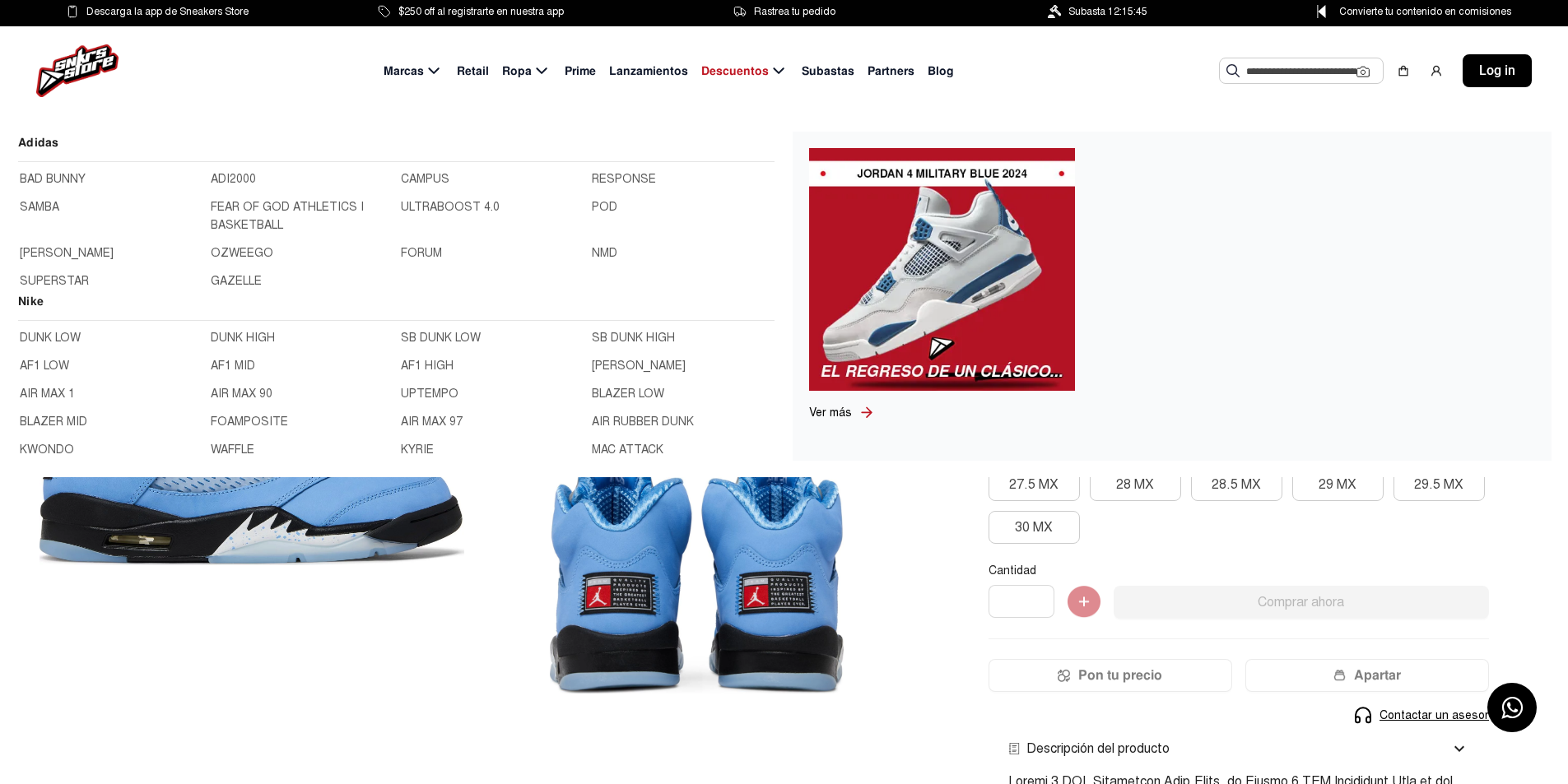
click at [442, 72] on icon at bounding box center [433, 71] width 19 height 20
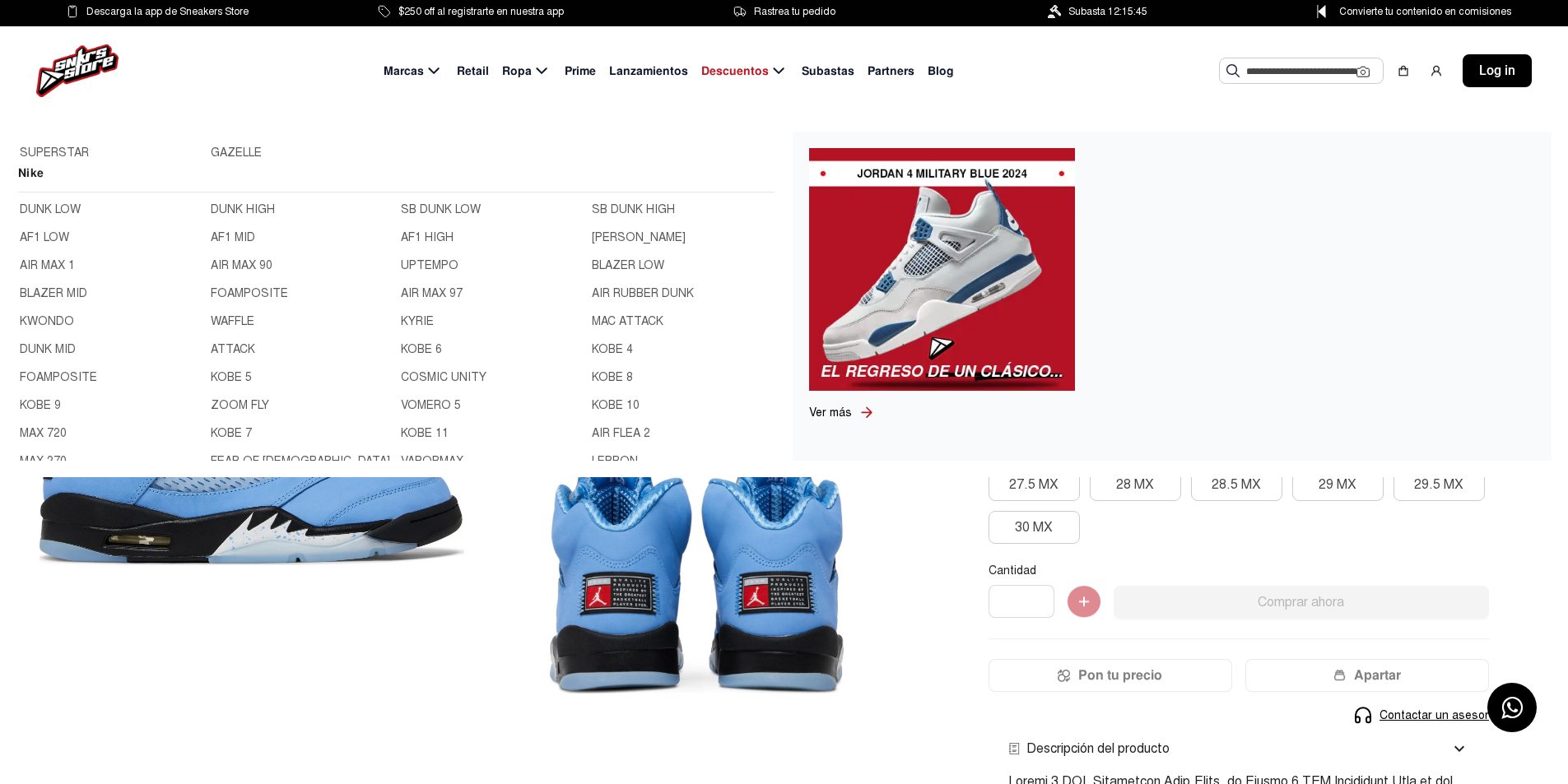
scroll to position [411, 0]
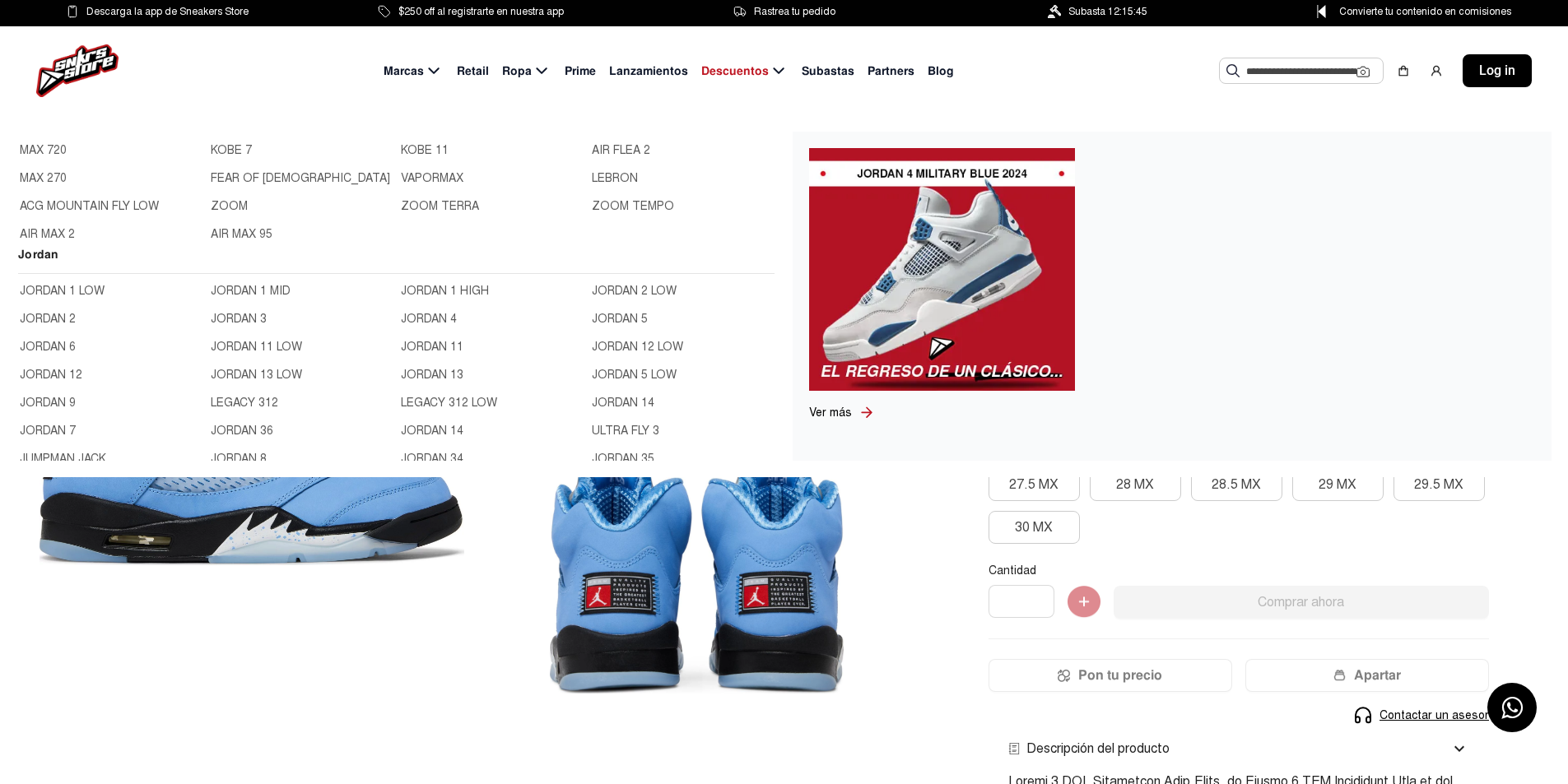
click at [230, 319] on link "JORDAN 3" at bounding box center [301, 320] width 181 height 18
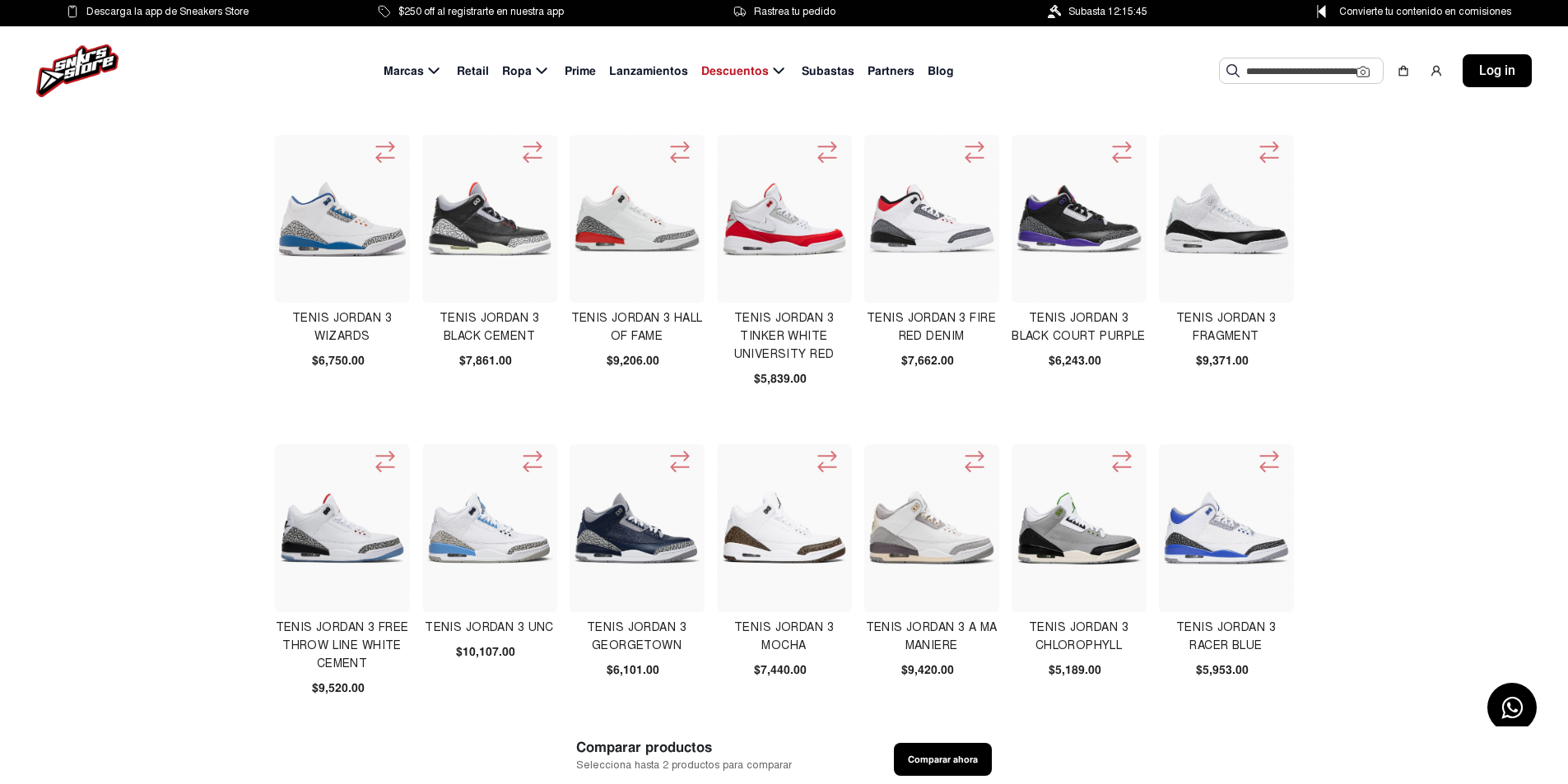
click at [807, 220] on img at bounding box center [784, 219] width 126 height 76
click at [477, 513] on img at bounding box center [489, 527] width 126 height 126
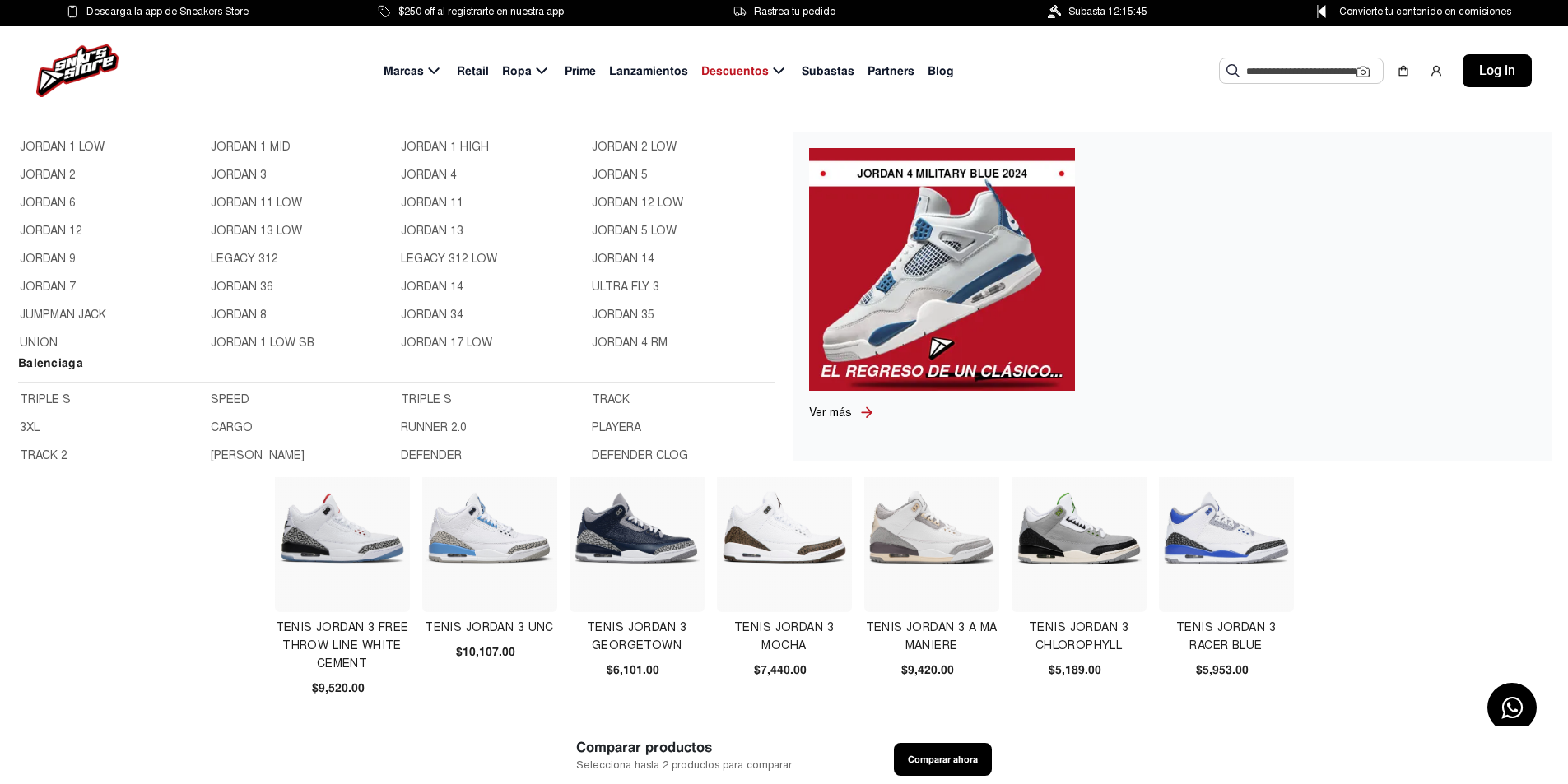
scroll to position [576, 0]
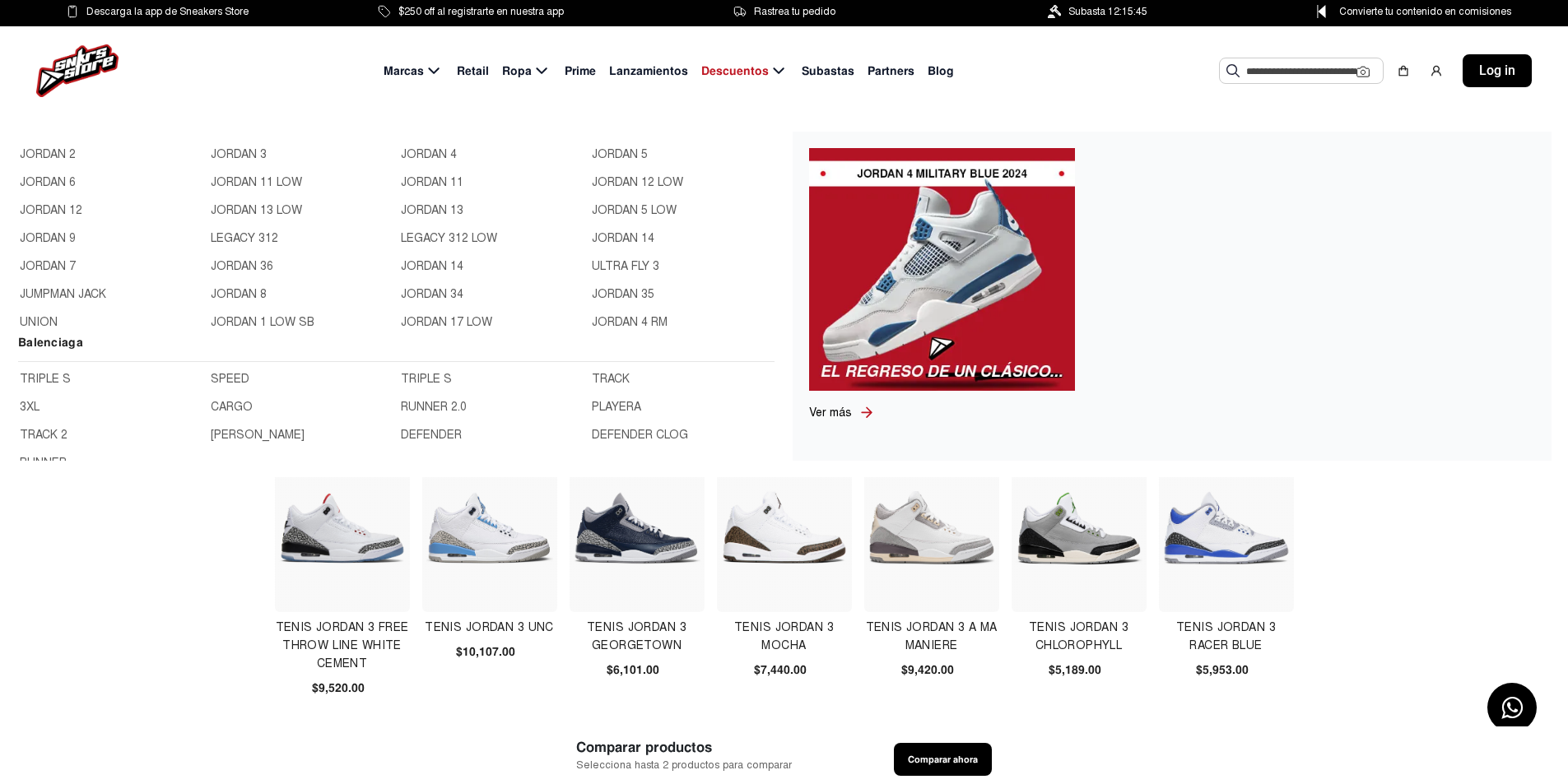
click at [57, 181] on link "JORDAN 6" at bounding box center [110, 182] width 181 height 18
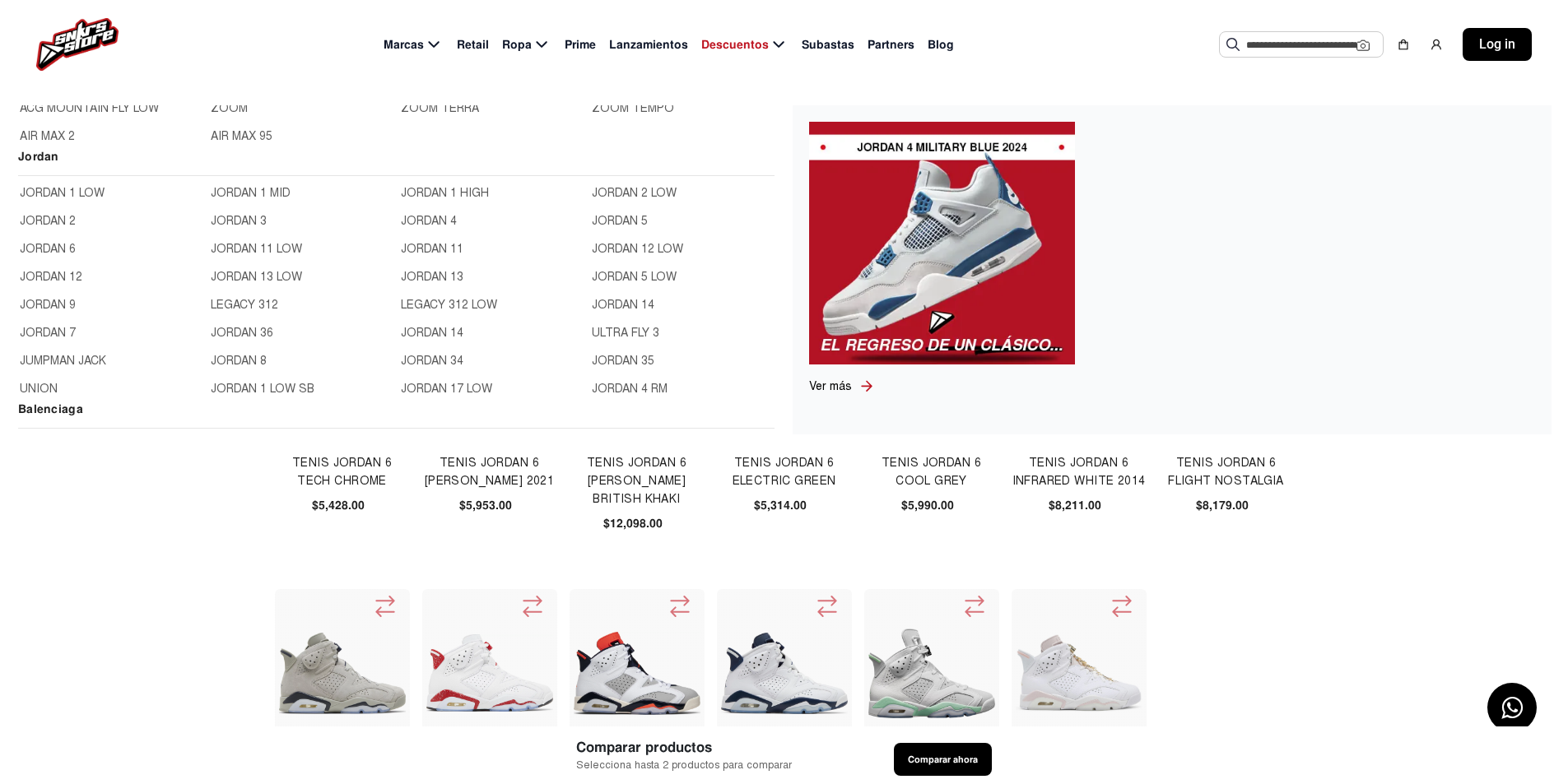
scroll to position [520, 0]
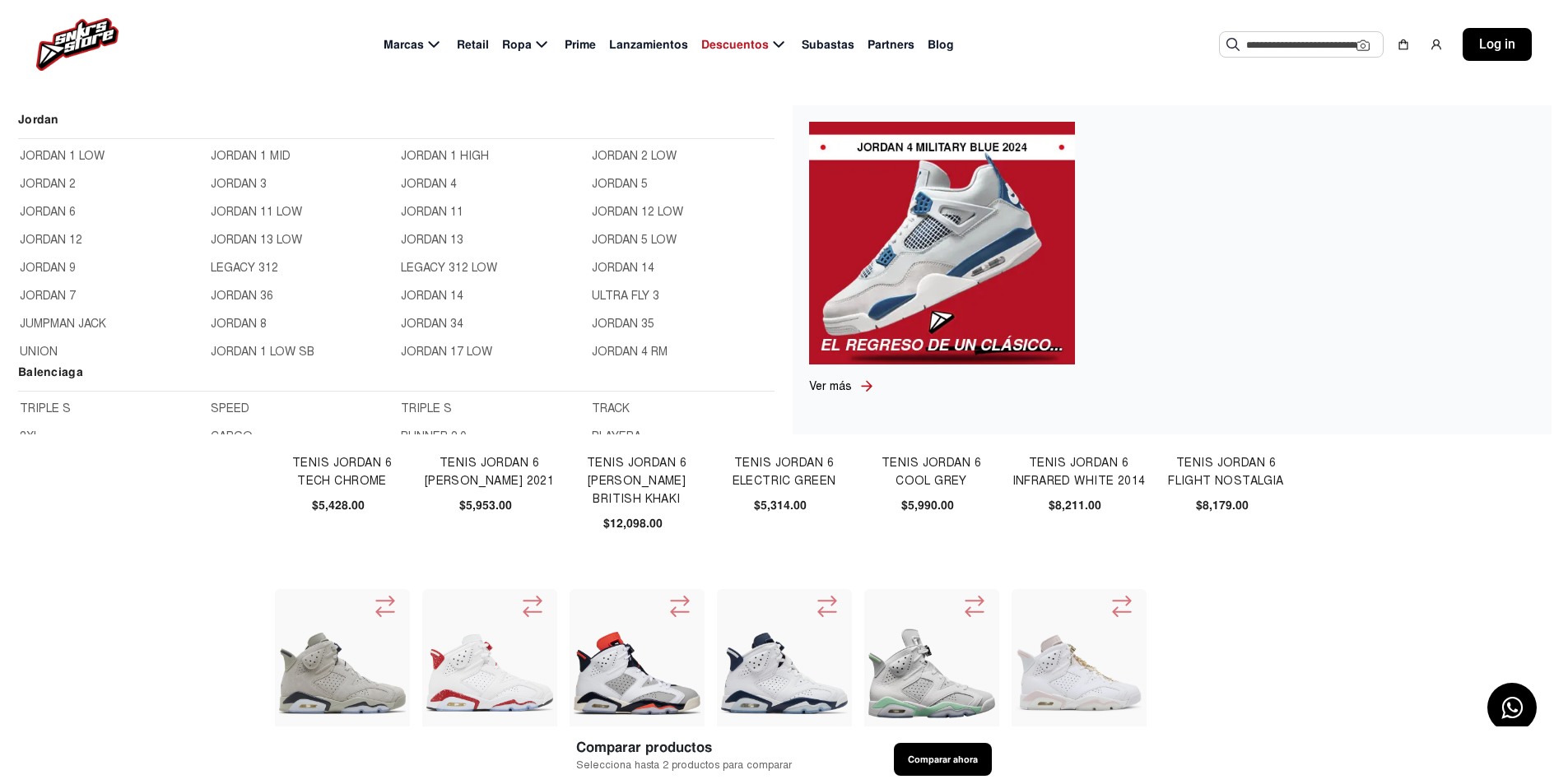
click at [46, 349] on link "UNION" at bounding box center [110, 352] width 181 height 18
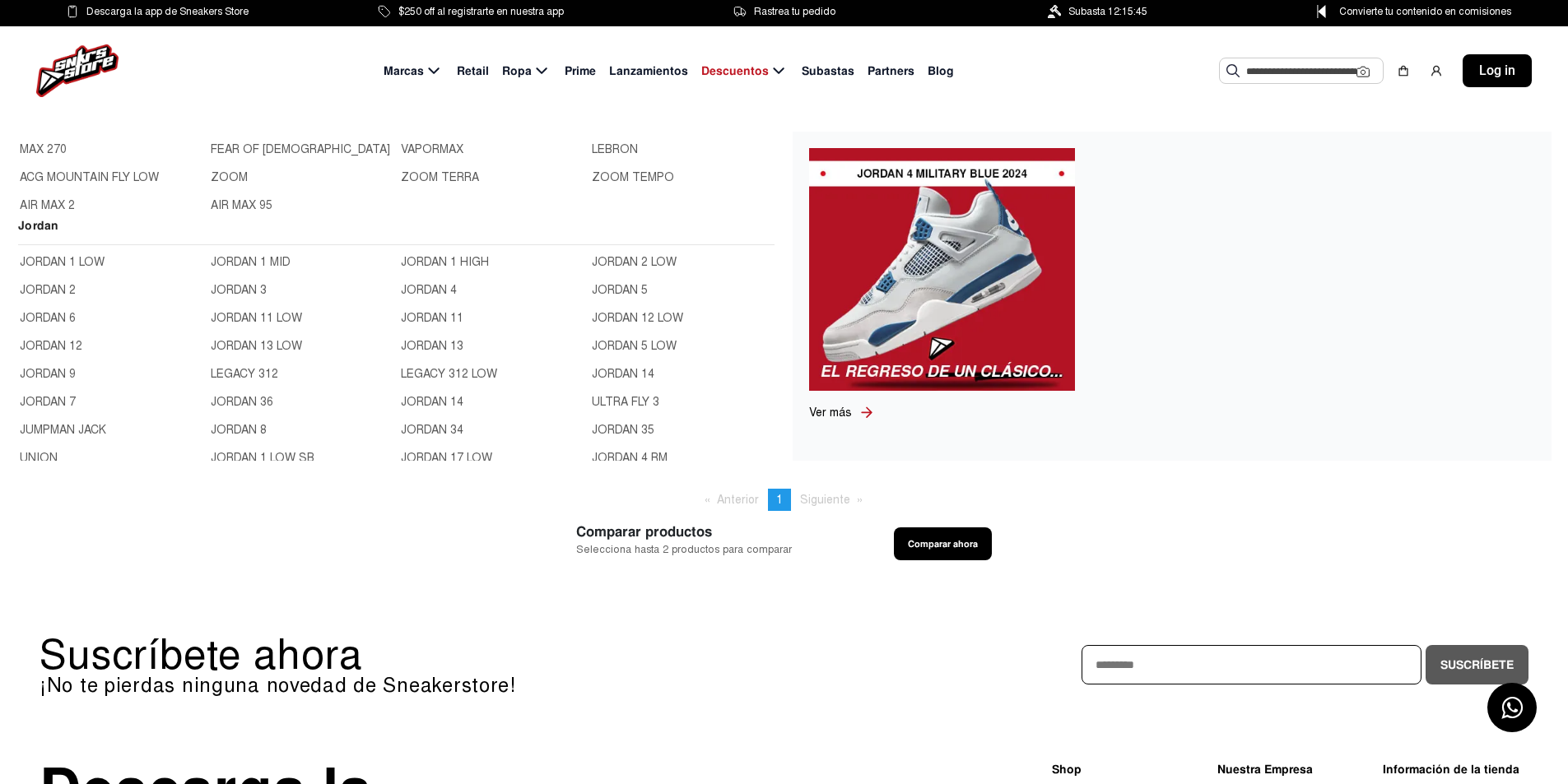
scroll to position [658, 0]
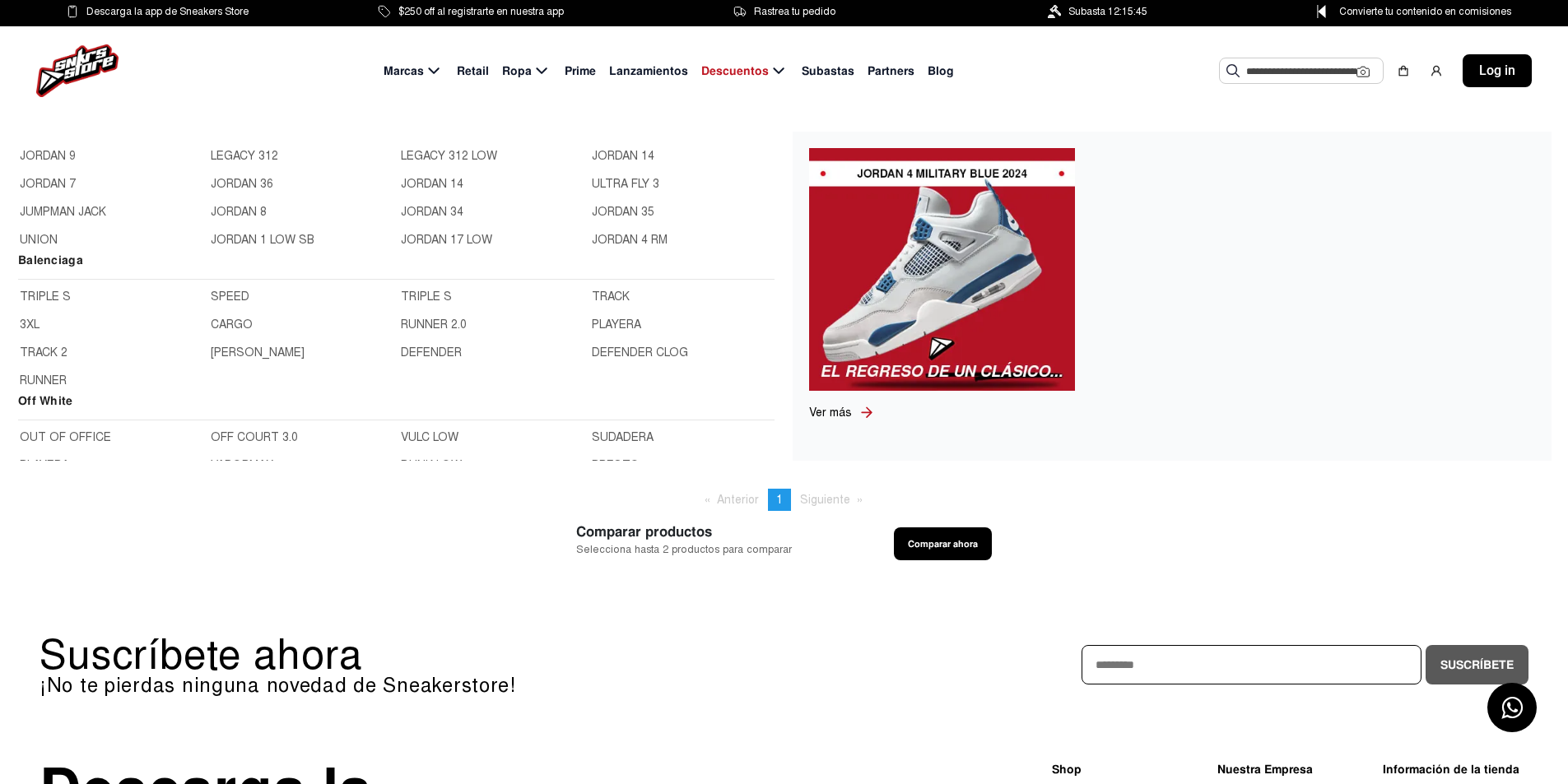
click at [84, 210] on link "JUMPMAN JACK" at bounding box center [110, 213] width 181 height 18
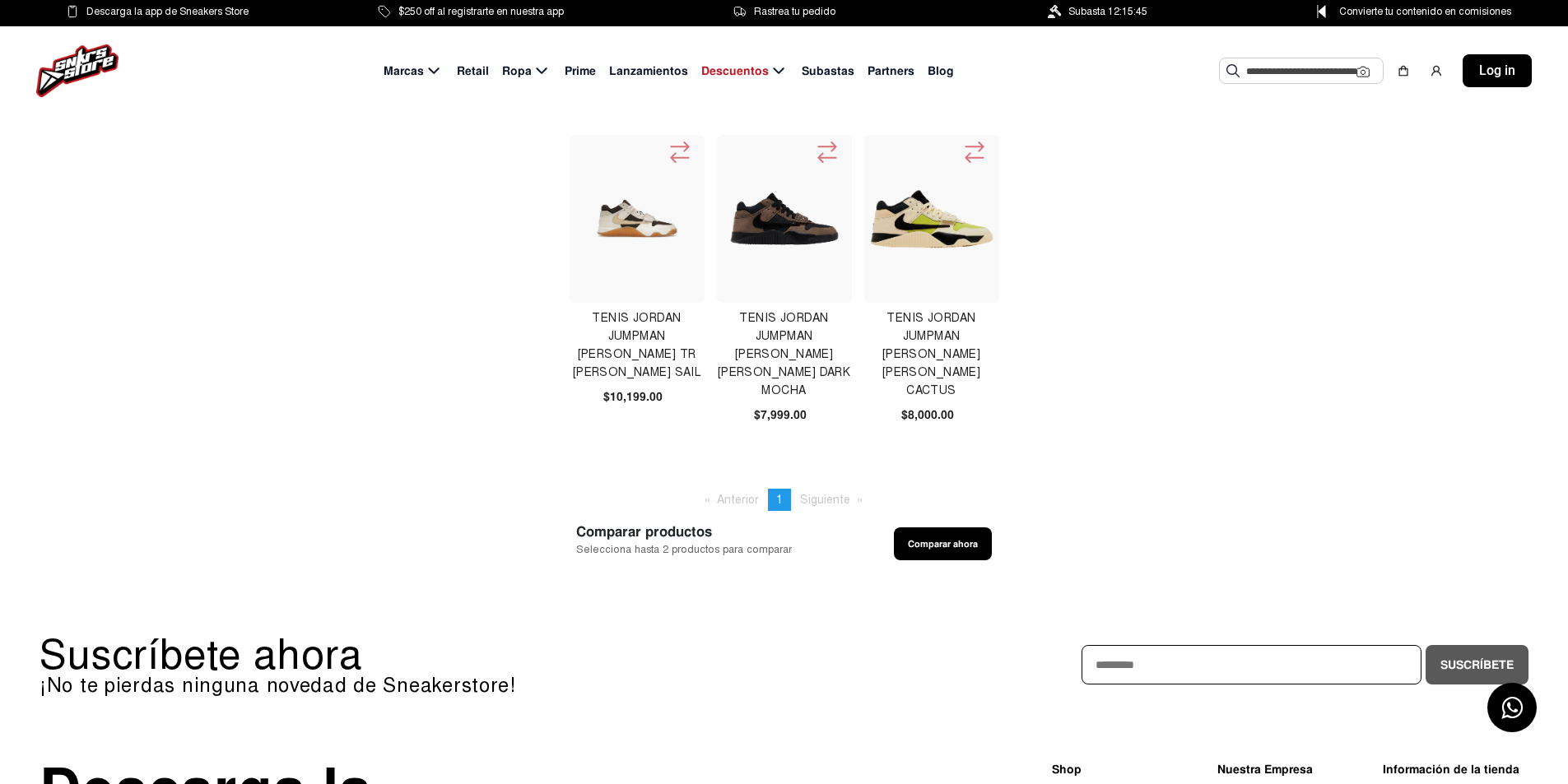
click at [793, 216] on img at bounding box center [784, 218] width 126 height 126
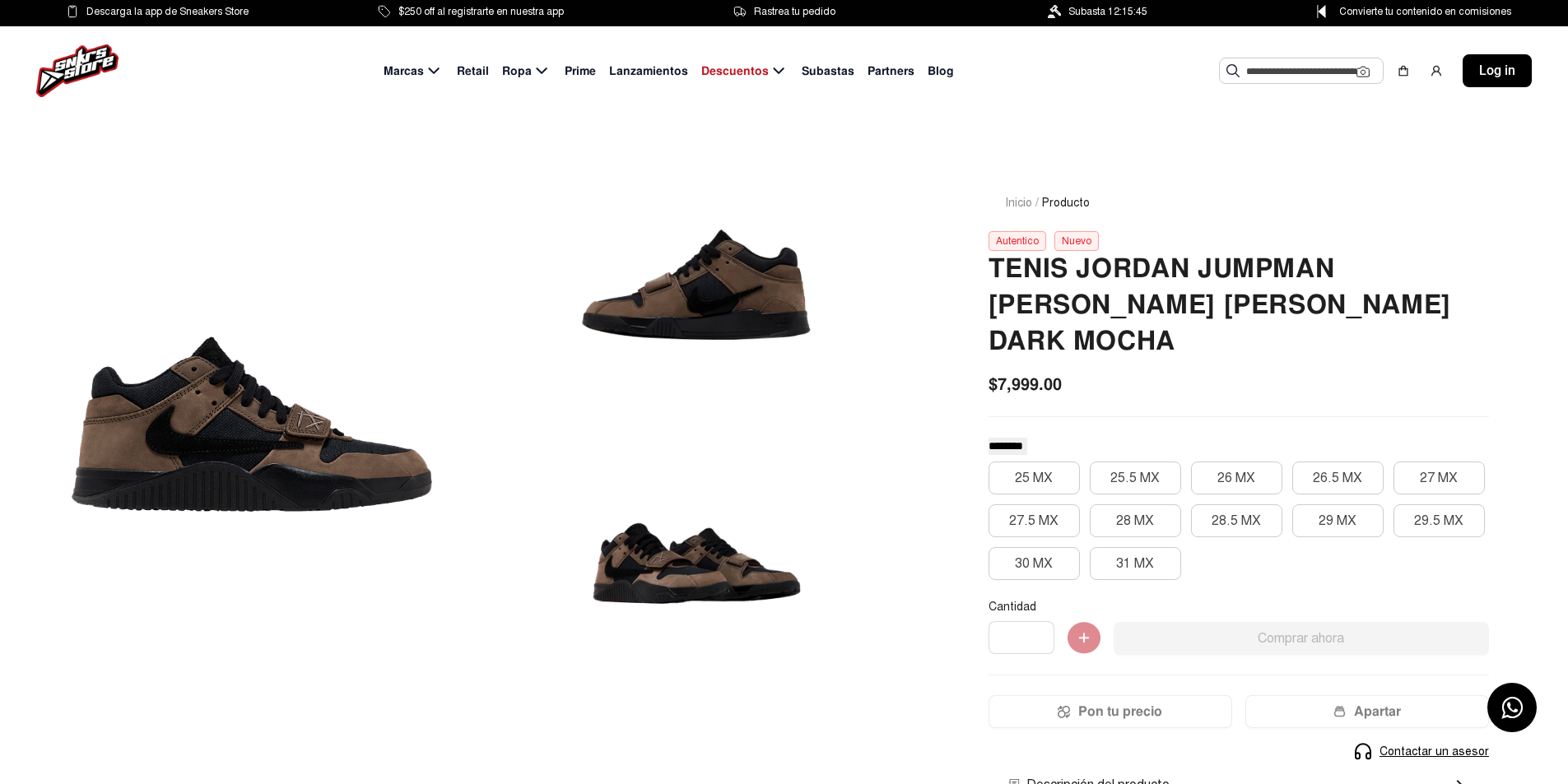
click at [665, 299] on div at bounding box center [696, 285] width 425 height 260
click at [714, 588] on div at bounding box center [696, 564] width 425 height 260
click at [171, 466] on div at bounding box center [252, 424] width 425 height 539
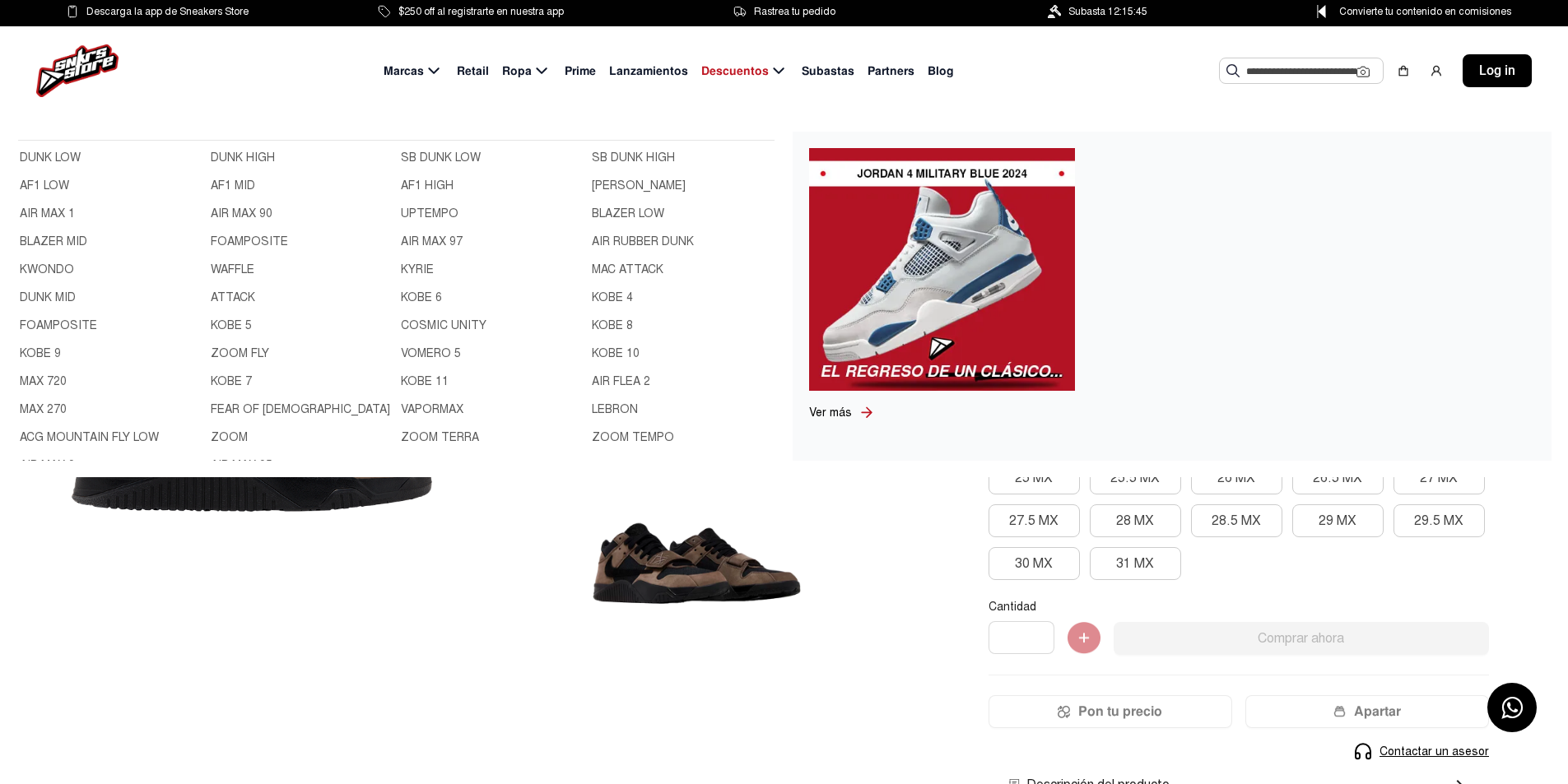
scroll to position [411, 0]
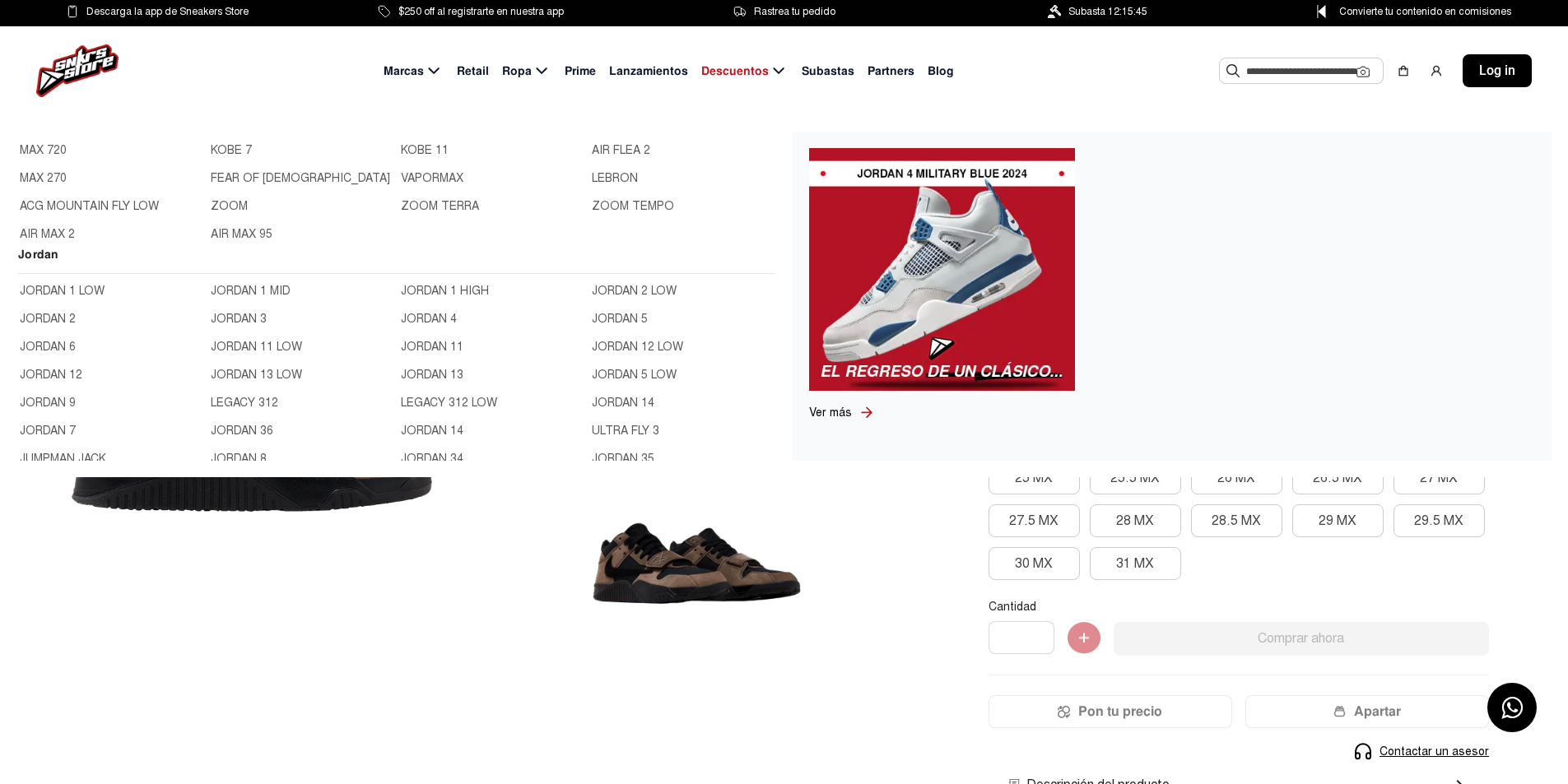
click at [257, 294] on link "JORDAN 1 MID" at bounding box center [301, 291] width 181 height 18
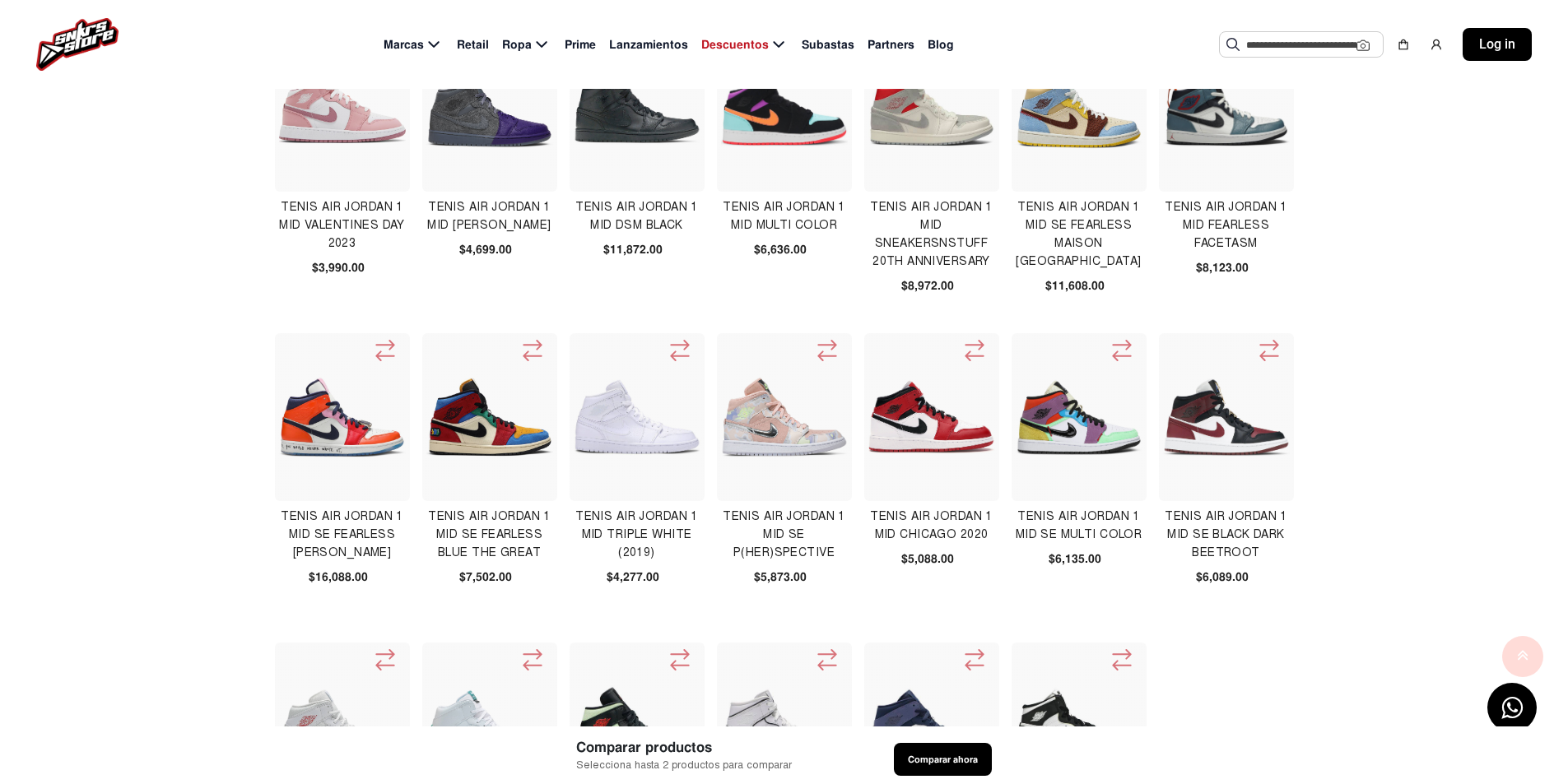
scroll to position [82, 0]
